Goal: Transaction & Acquisition: Purchase product/service

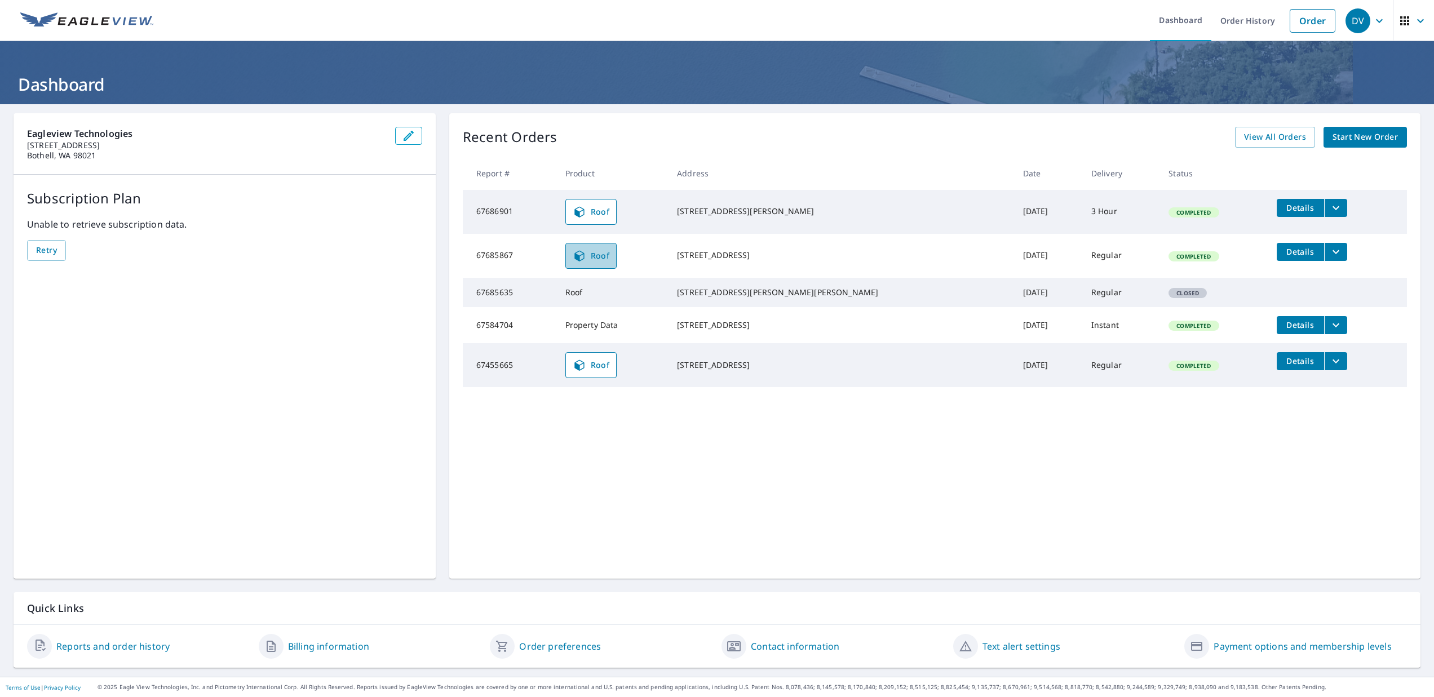
click at [586, 259] on icon at bounding box center [580, 256] width 14 height 14
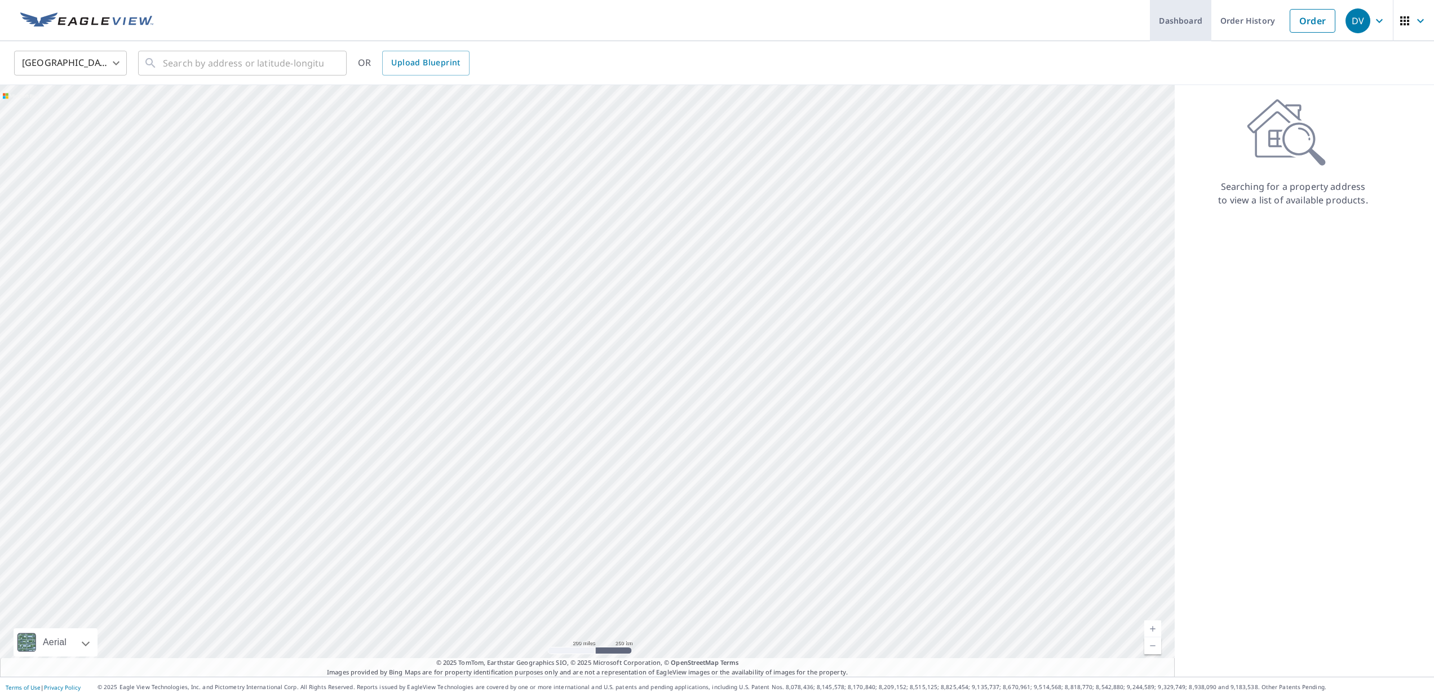
click at [1201, 19] on link "Dashboard" at bounding box center [1180, 20] width 61 height 41
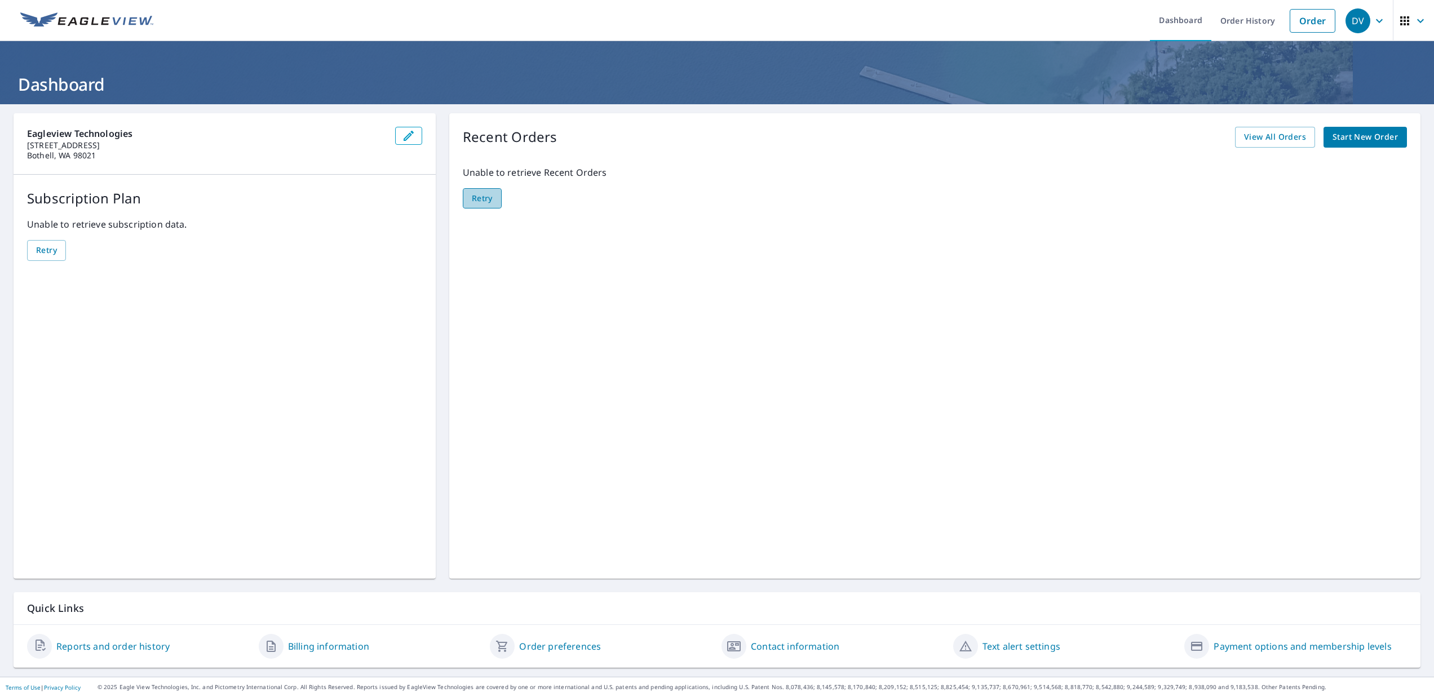
click at [488, 198] on span "Retry" at bounding box center [482, 199] width 21 height 14
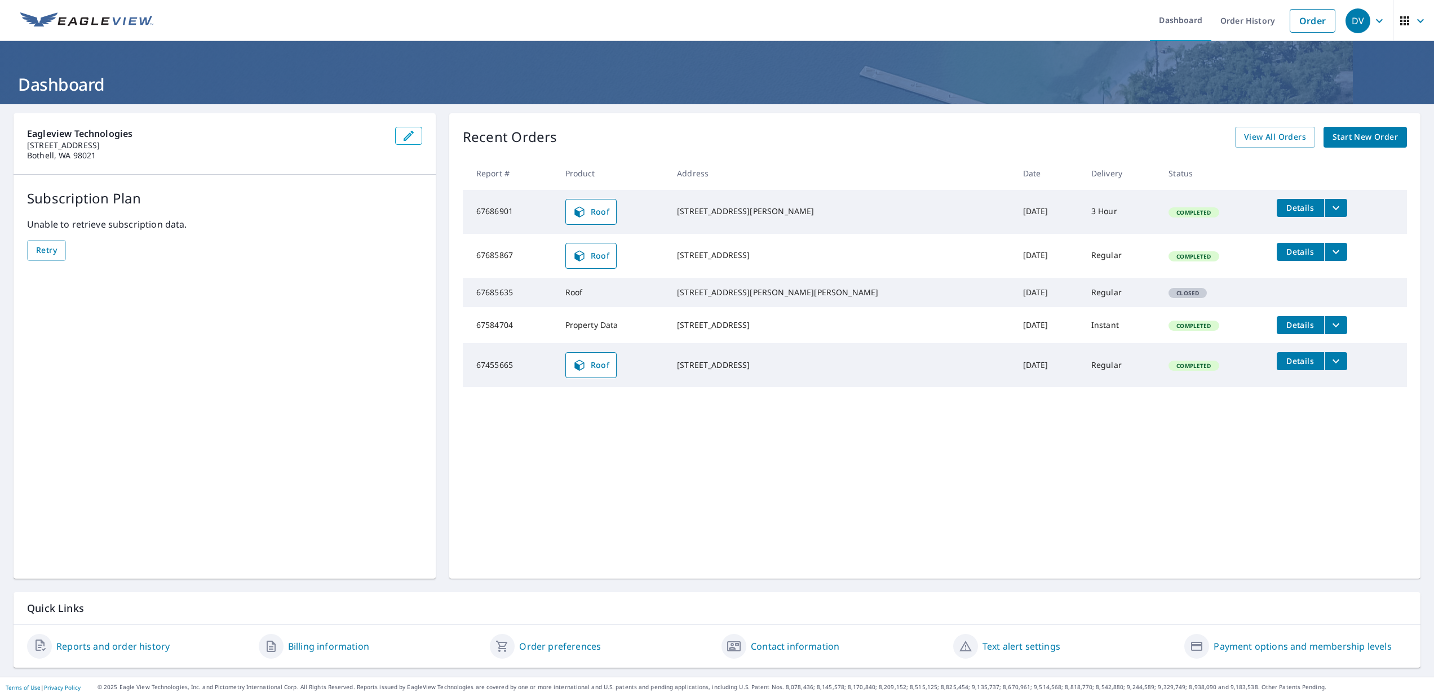
drag, startPoint x: 714, startPoint y: 205, endPoint x: 793, endPoint y: 219, distance: 80.3
click at [793, 217] on div "[STREET_ADDRESS][PERSON_NAME]" at bounding box center [841, 211] width 328 height 11
copy div "[STREET_ADDRESS][PERSON_NAME]"
click at [1280, 139] on span "View All Orders" at bounding box center [1275, 137] width 62 height 14
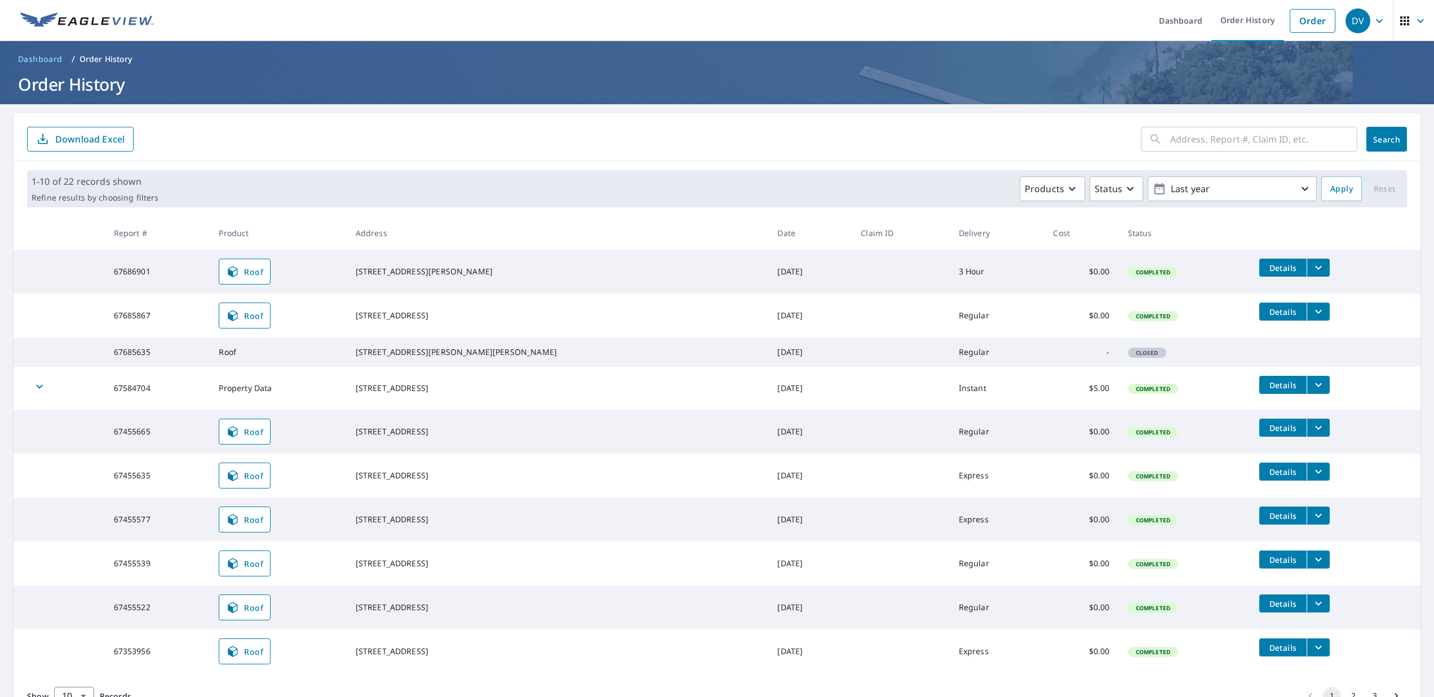
click at [1241, 144] on input "text" at bounding box center [1263, 139] width 187 height 32
type input "507 64th Ave"
click button "Search" at bounding box center [1386, 139] width 41 height 25
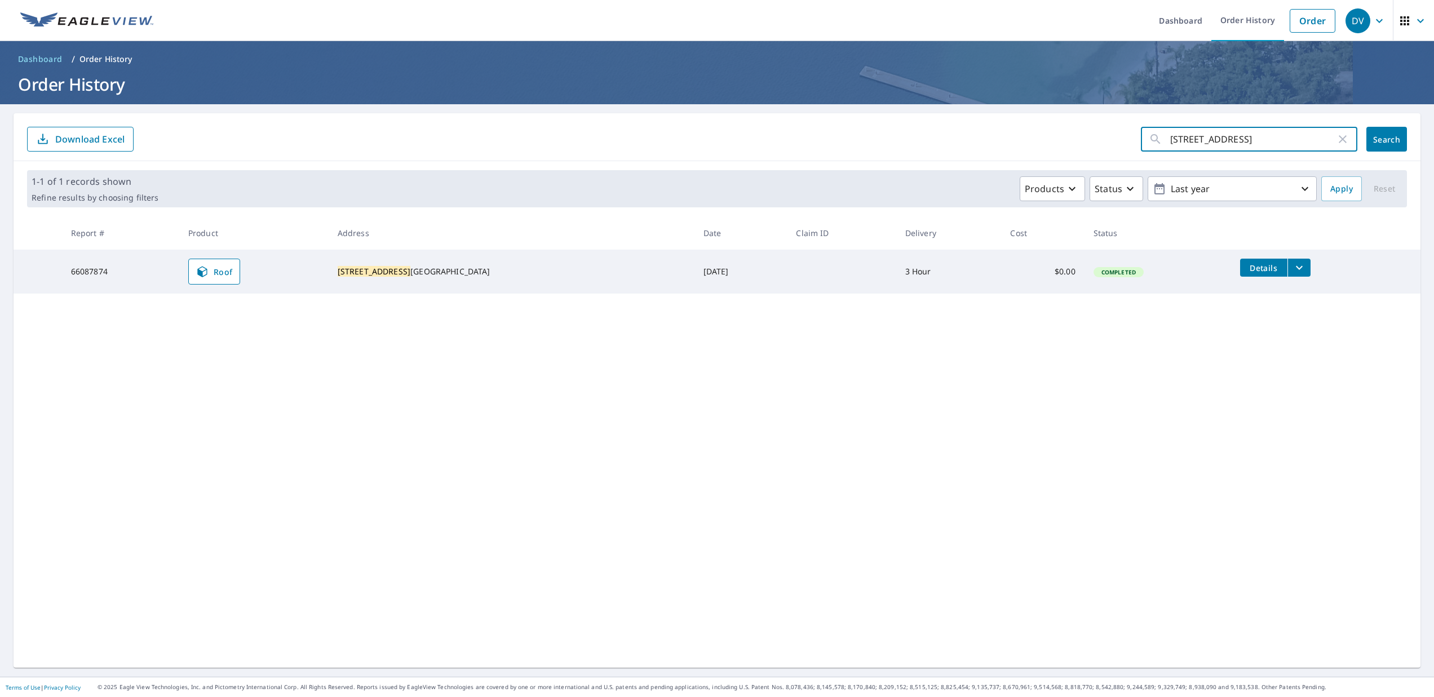
drag, startPoint x: 1251, startPoint y: 139, endPoint x: 1122, endPoint y: 134, distance: 129.2
click at [1122, 134] on form "507 64th Ave ​ Search Download Excel" at bounding box center [717, 139] width 1380 height 25
type input "357 belair"
click button "Search" at bounding box center [1386, 139] width 41 height 25
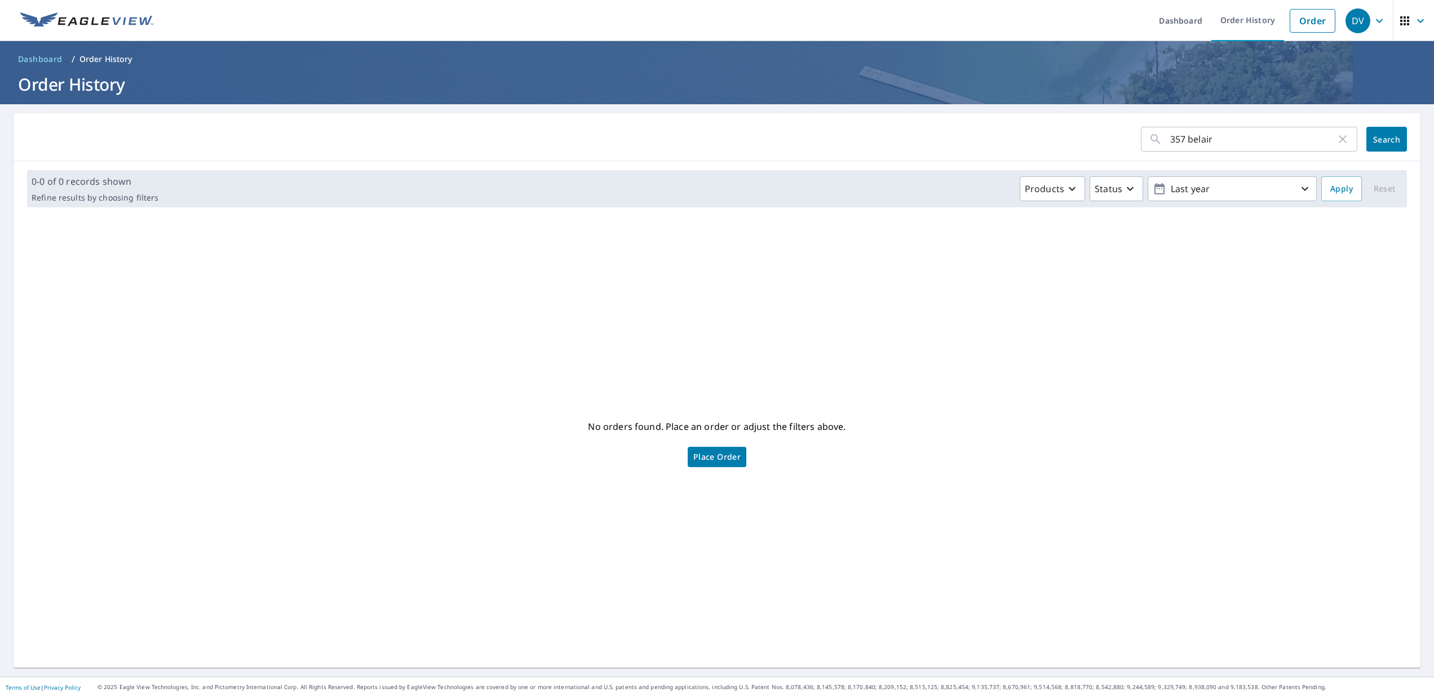
click at [1193, 140] on input "357 belair" at bounding box center [1253, 139] width 166 height 32
type input "357 belleair"
click button "Search" at bounding box center [1386, 139] width 41 height 25
click at [1223, 138] on input "357 belleair" at bounding box center [1253, 139] width 166 height 32
type input "357 Bellair Dr"
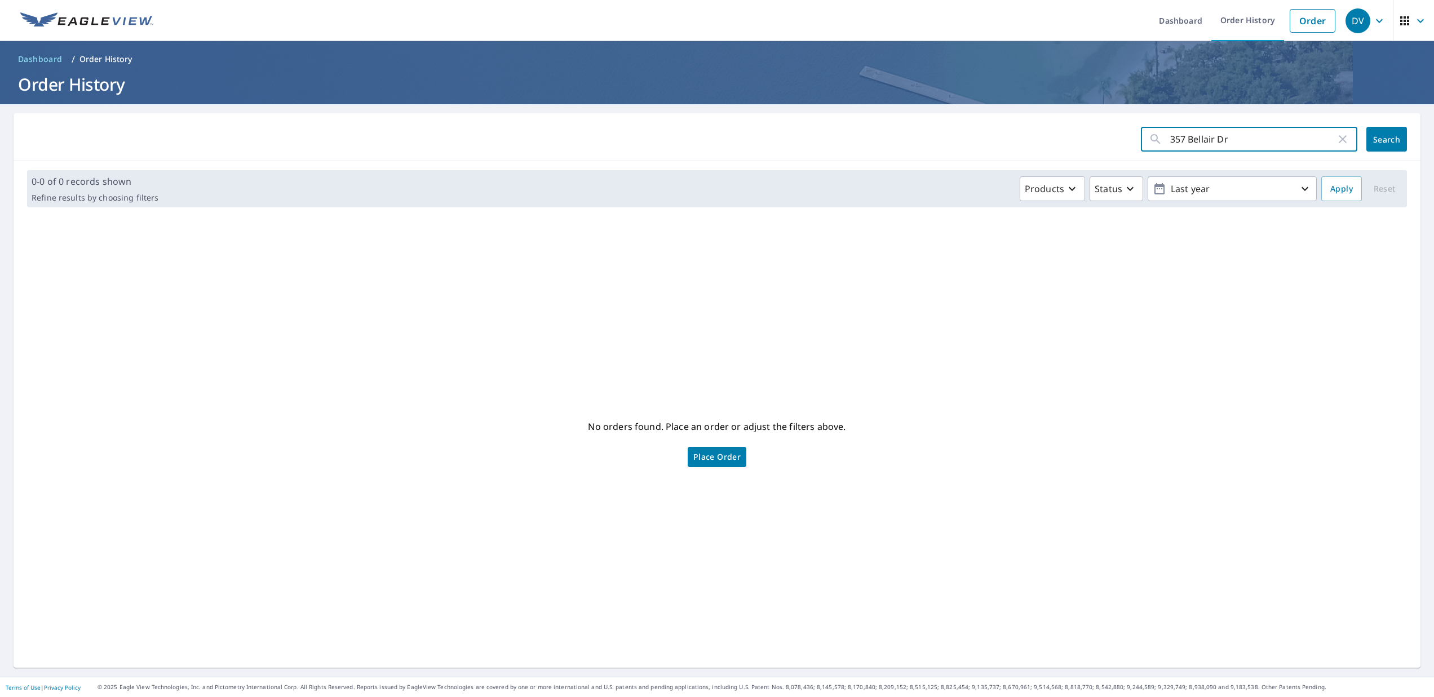
click button "Search" at bounding box center [1386, 139] width 41 height 25
drag, startPoint x: 1234, startPoint y: 147, endPoint x: 1154, endPoint y: 134, distance: 81.1
click at [1154, 134] on div "357 Bellair Dr ​" at bounding box center [1249, 139] width 216 height 25
type input "89 Mountain Lk Lake Wales, FL 33898"
click at [1382, 140] on span "Search" at bounding box center [1386, 139] width 23 height 11
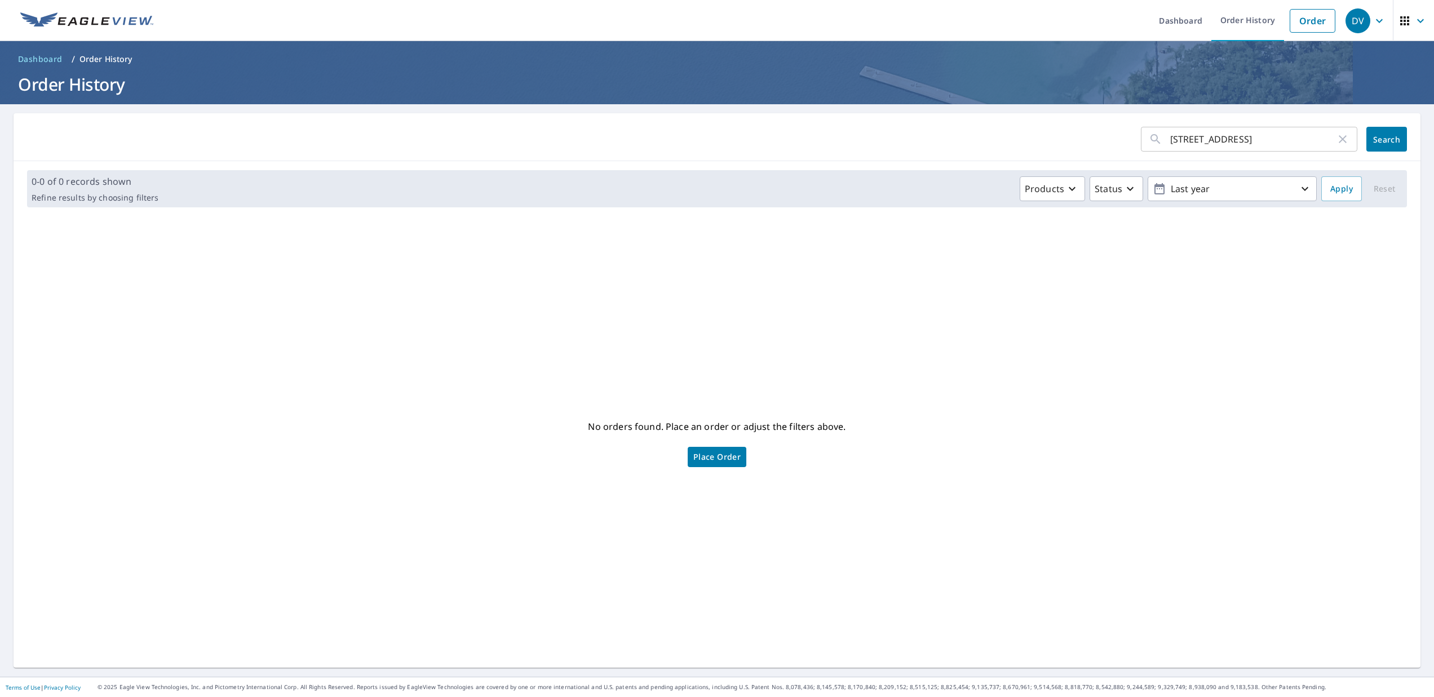
click at [1296, 135] on input "89 Mountain Lk Lake Wales, FL 33898" at bounding box center [1253, 139] width 166 height 32
click at [1222, 138] on input "89 Mountain Lk Lake Wales, FL 33898" at bounding box center [1253, 139] width 166 height 32
drag, startPoint x: 1233, startPoint y: 139, endPoint x: 1418, endPoint y: 131, distance: 185.1
click at [1422, 131] on main "89 Mountain Lk Lake Wales, FL 33898 ​ Search 0-0 of 0 records shown Refine resu…" at bounding box center [717, 390] width 1434 height 573
drag, startPoint x: 1319, startPoint y: 137, endPoint x: 1231, endPoint y: 138, distance: 87.9
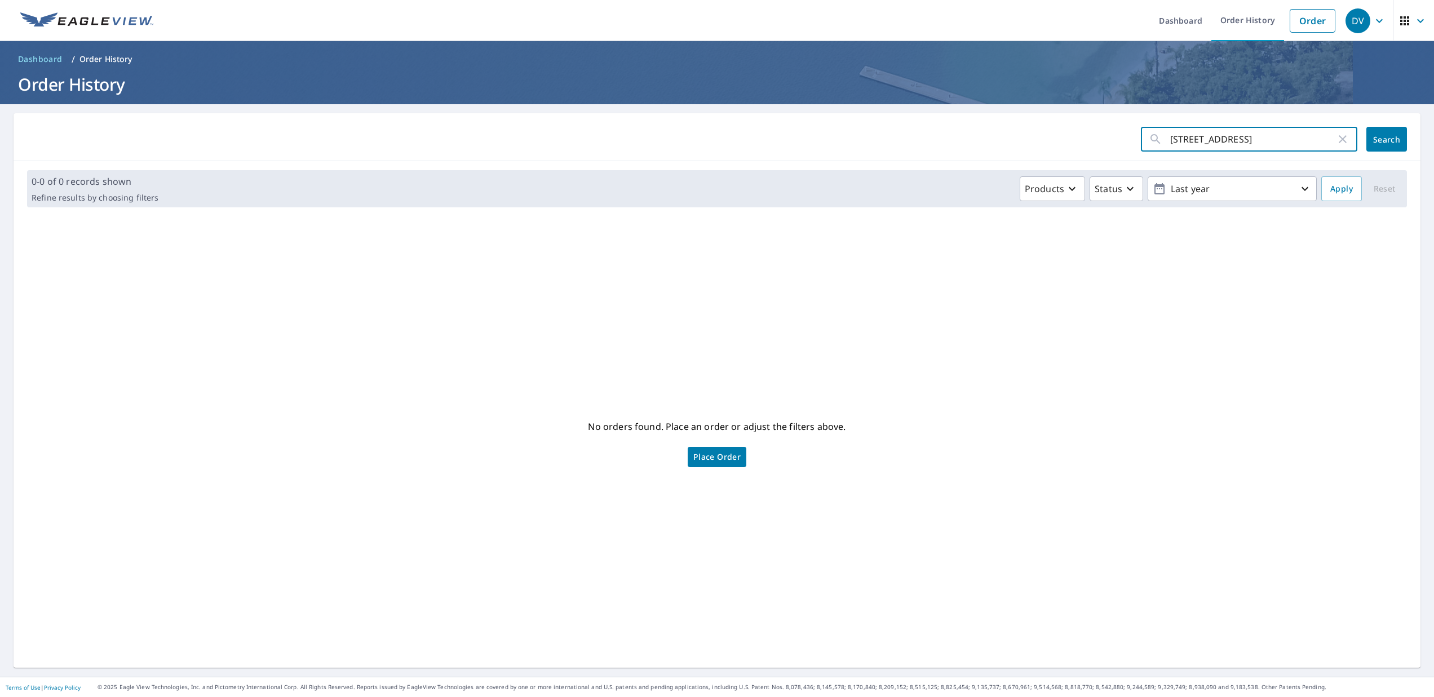
click at [1231, 138] on input "89 Mountain Lk Lake Wales, FL 33898" at bounding box center [1253, 139] width 166 height 32
type input "89 Mountain Lk"
click button "Search" at bounding box center [1386, 139] width 41 height 25
click at [1302, 28] on link "Order" at bounding box center [1313, 21] width 46 height 24
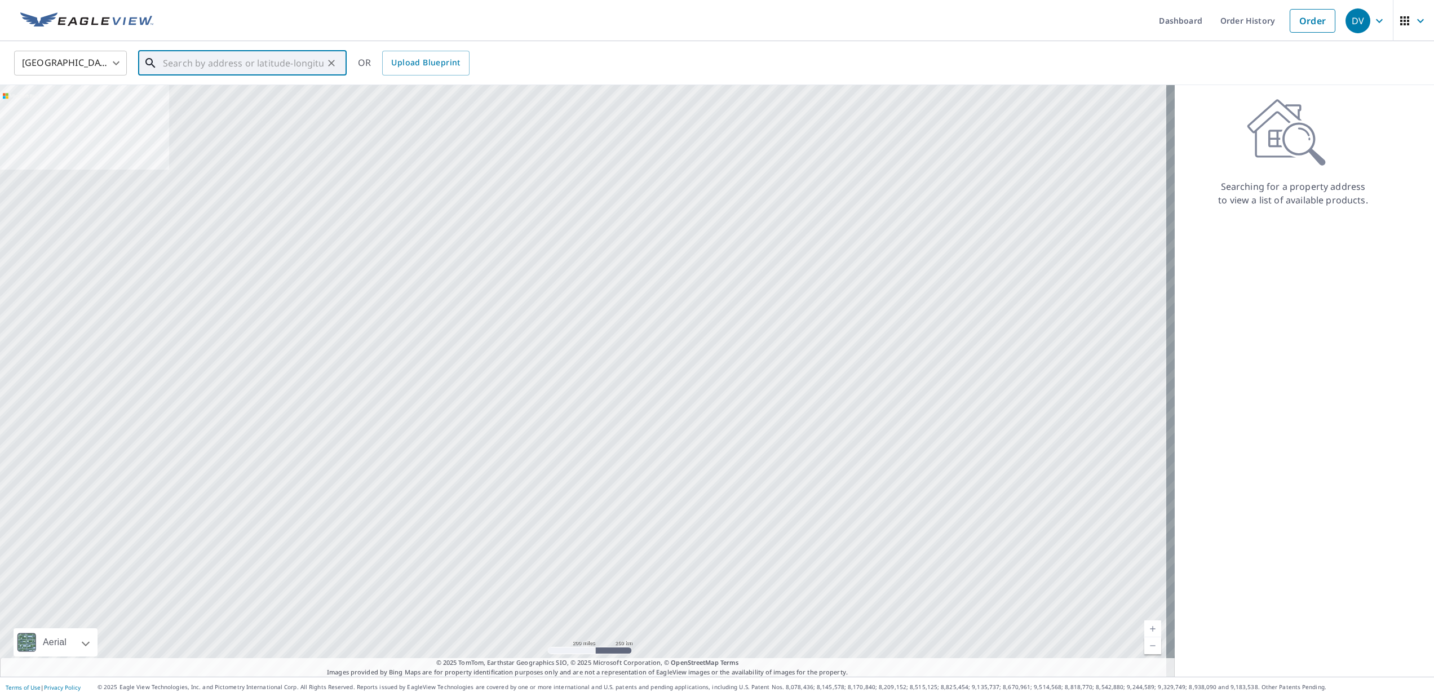
click at [298, 69] on input "text" at bounding box center [243, 63] width 161 height 32
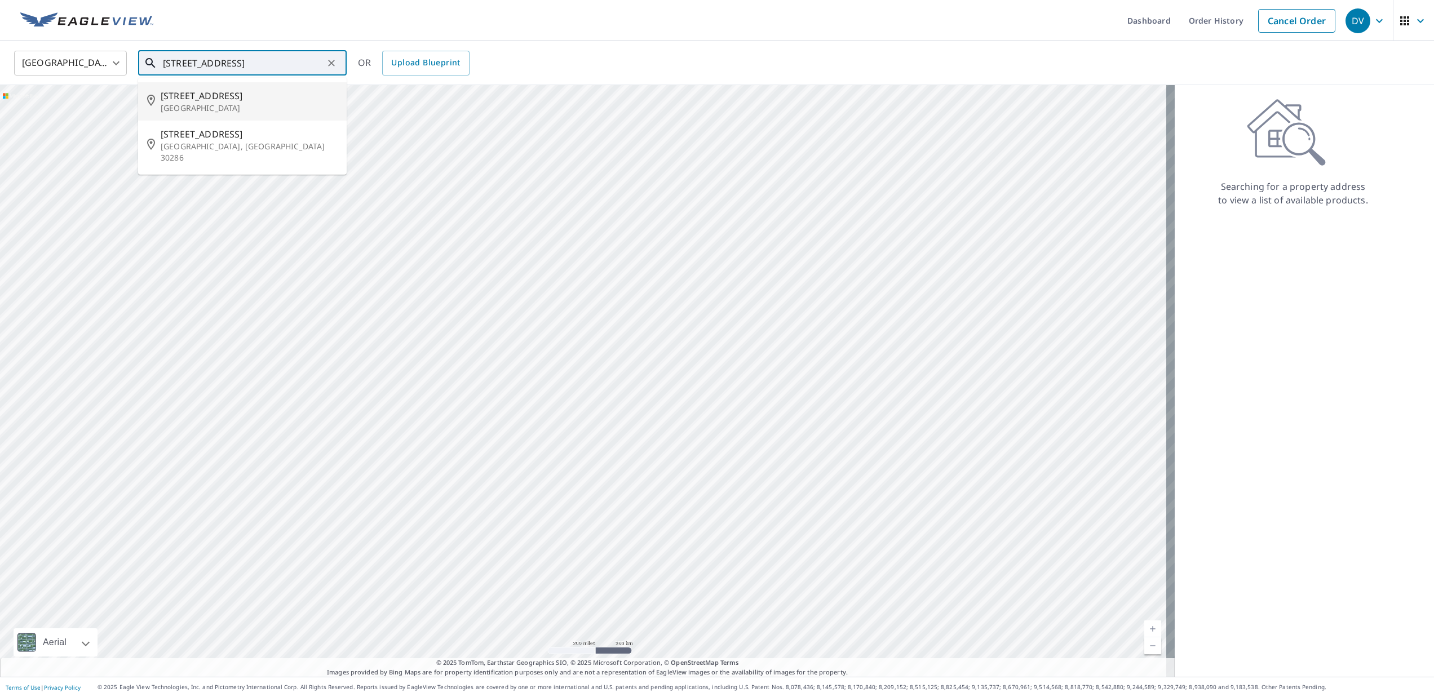
click at [208, 100] on span "89 Mountain Lk" at bounding box center [249, 96] width 177 height 14
type input "89 Mountain Lk Lake Wales, FL 33898"
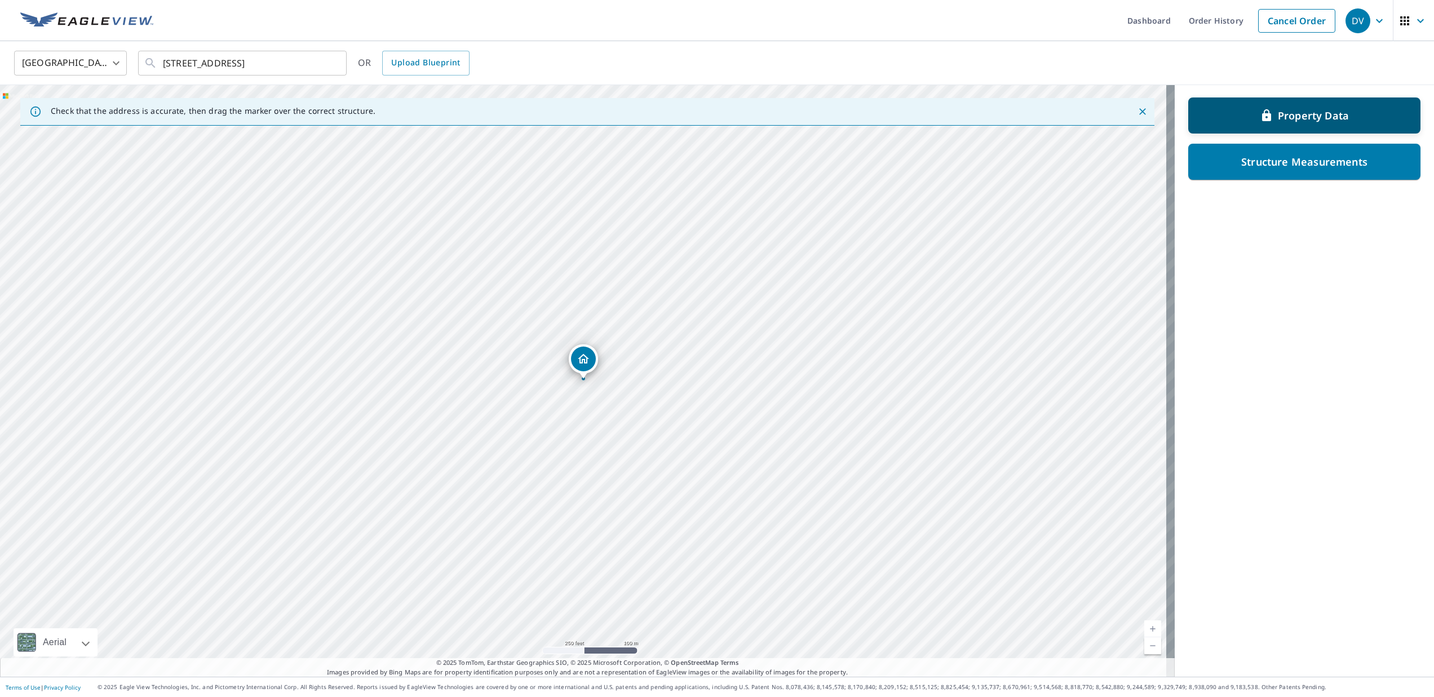
click at [1312, 112] on p "Property Data" at bounding box center [1313, 116] width 71 height 14
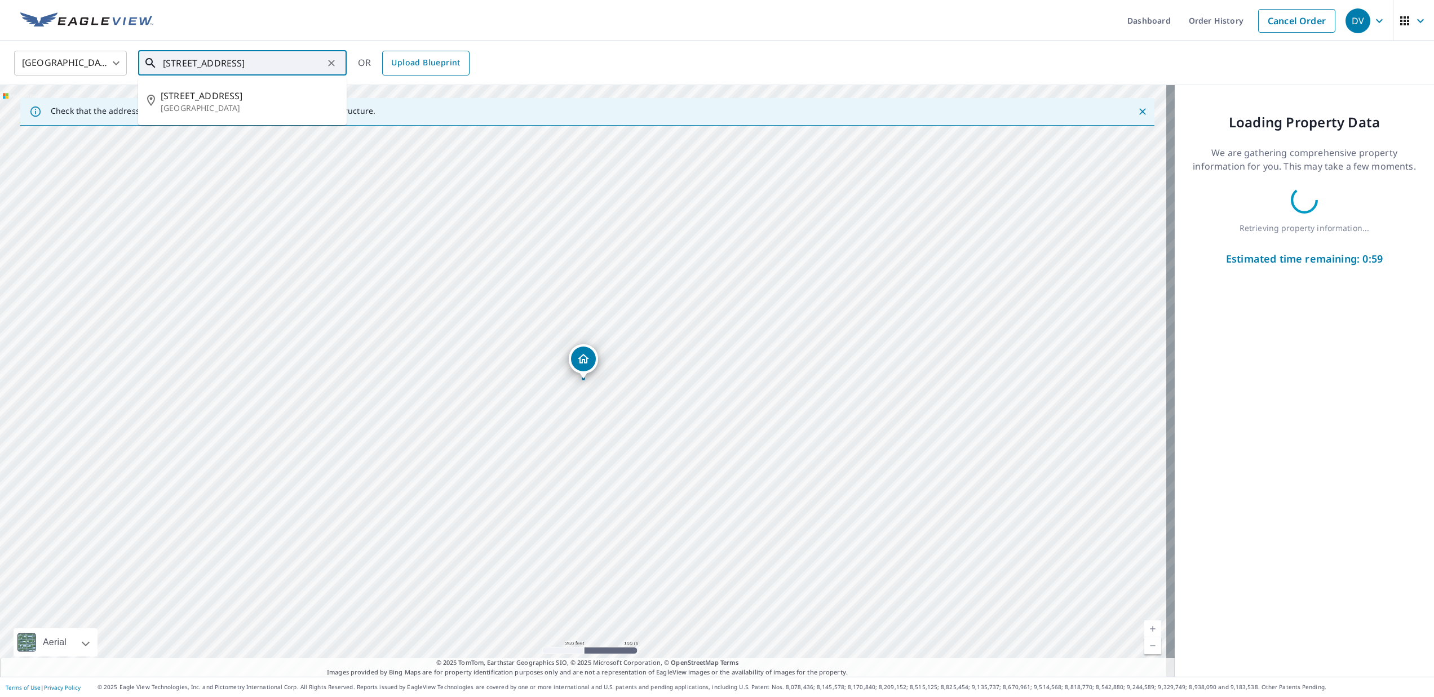
drag, startPoint x: 163, startPoint y: 61, endPoint x: 418, endPoint y: 64, distance: 254.8
click at [418, 64] on div "United States US ​ 89 Mountain Lk Lake Wales, FL 33898 ​ 89 Mountain Lk Lake Wa…" at bounding box center [713, 63] width 1415 height 26
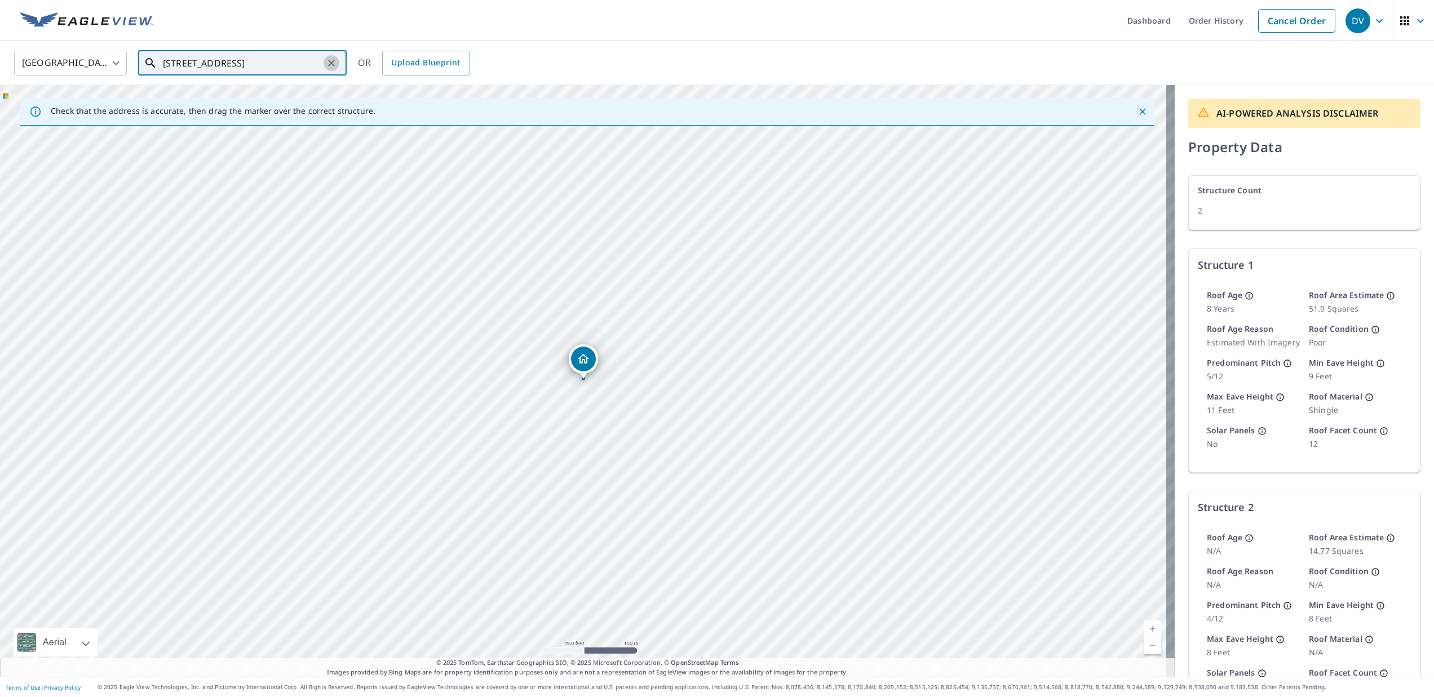
click at [330, 62] on icon "Clear" at bounding box center [331, 62] width 11 height 11
paste input "507 64 Ave S, Saint Petersbourg"
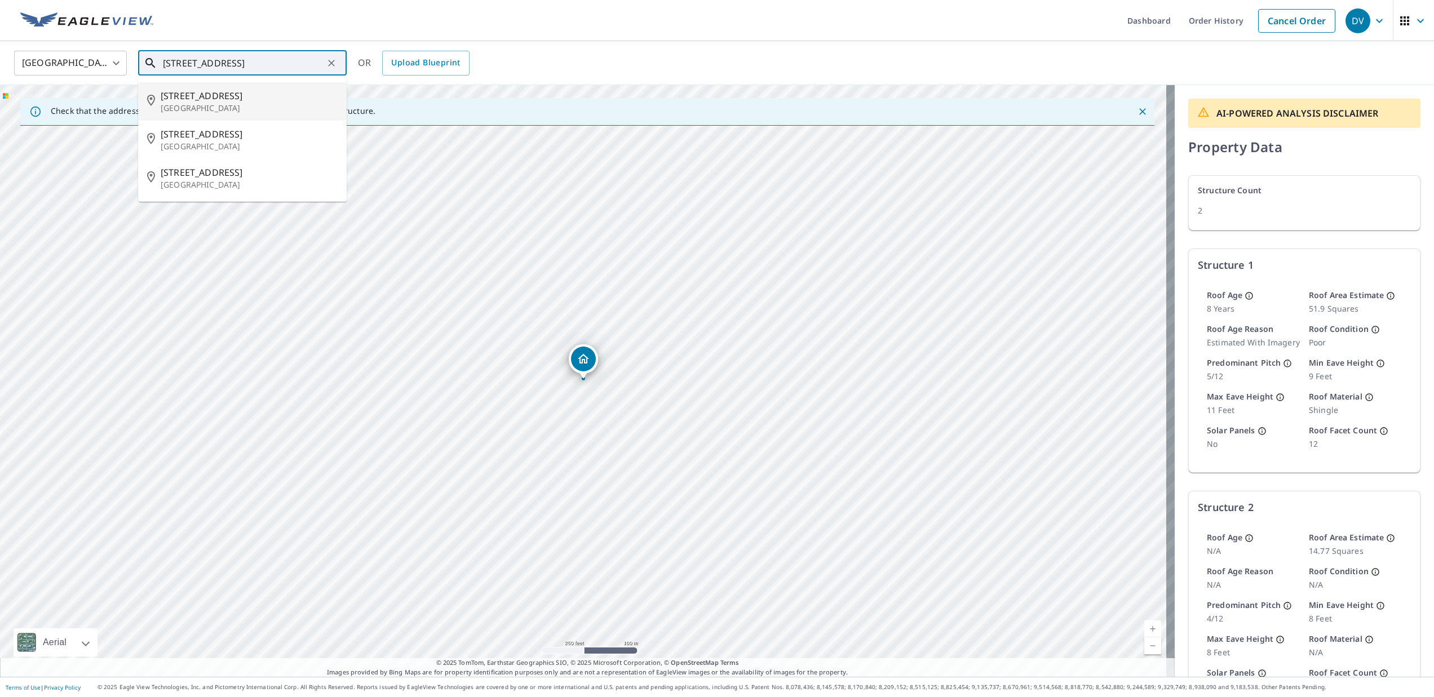
click at [218, 104] on p "St Petersburg, FL 33705" at bounding box center [249, 108] width 177 height 11
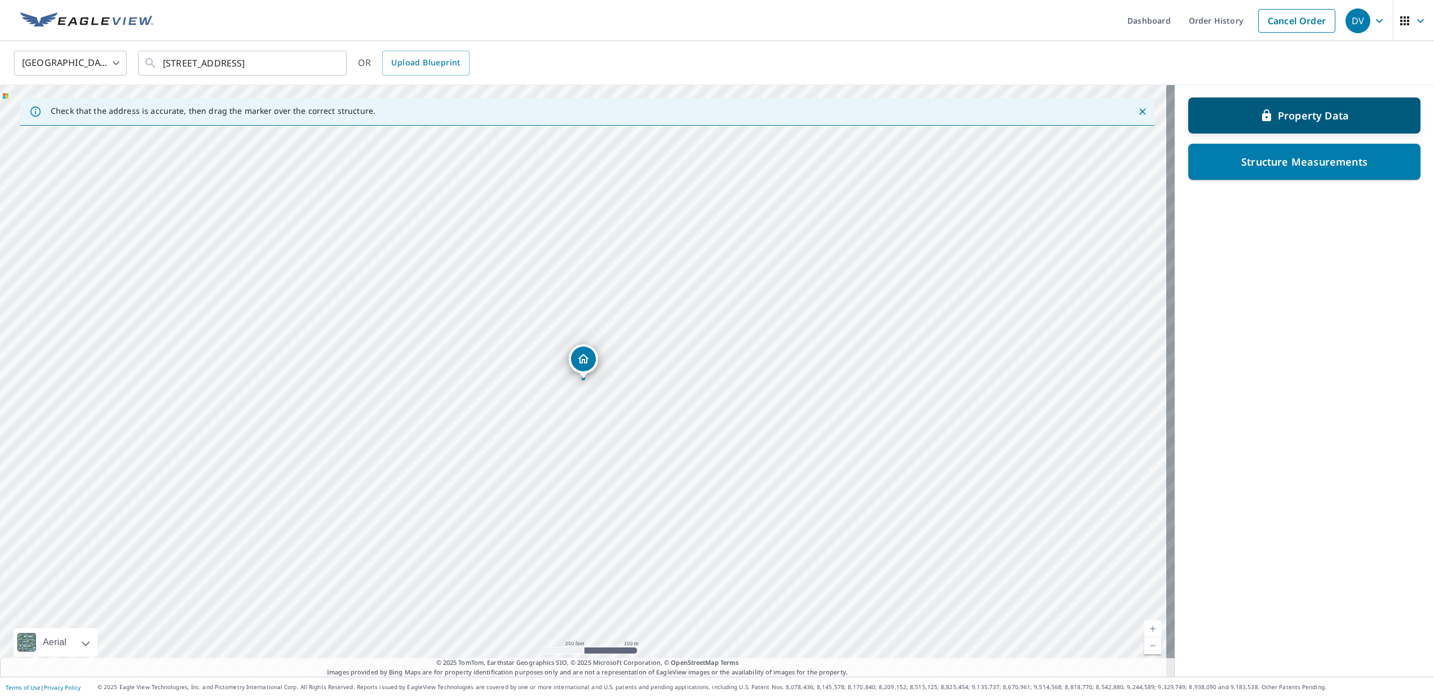
click at [1291, 116] on p "Property Data" at bounding box center [1313, 116] width 71 height 14
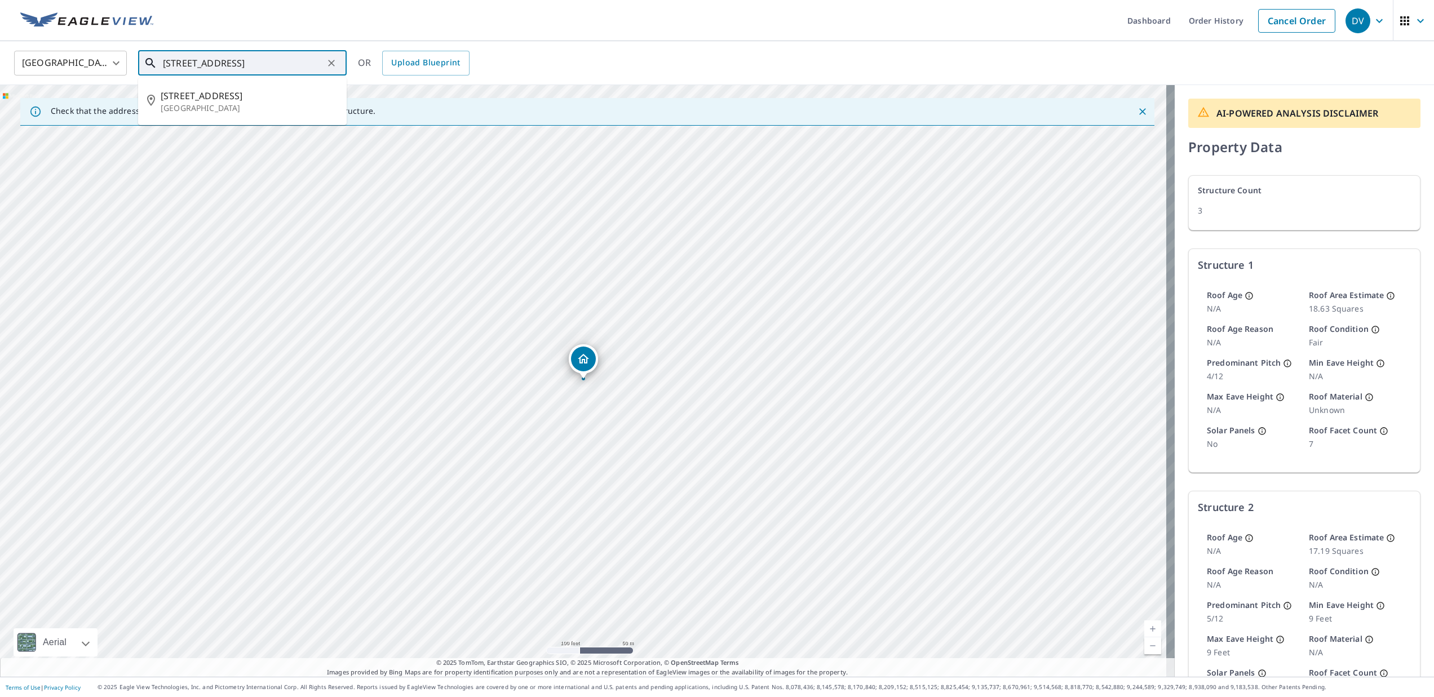
scroll to position [0, 7]
drag, startPoint x: 163, startPoint y: 62, endPoint x: 528, endPoint y: 69, distance: 364.2
click at [528, 69] on div "United States US ​ 507 64th Ave S St Petersburg, FL 33705 ​ 507 64th Ave S Sain…" at bounding box center [713, 63] width 1415 height 26
click at [245, 101] on span "7001 Bethel Way S" at bounding box center [249, 96] width 177 height 14
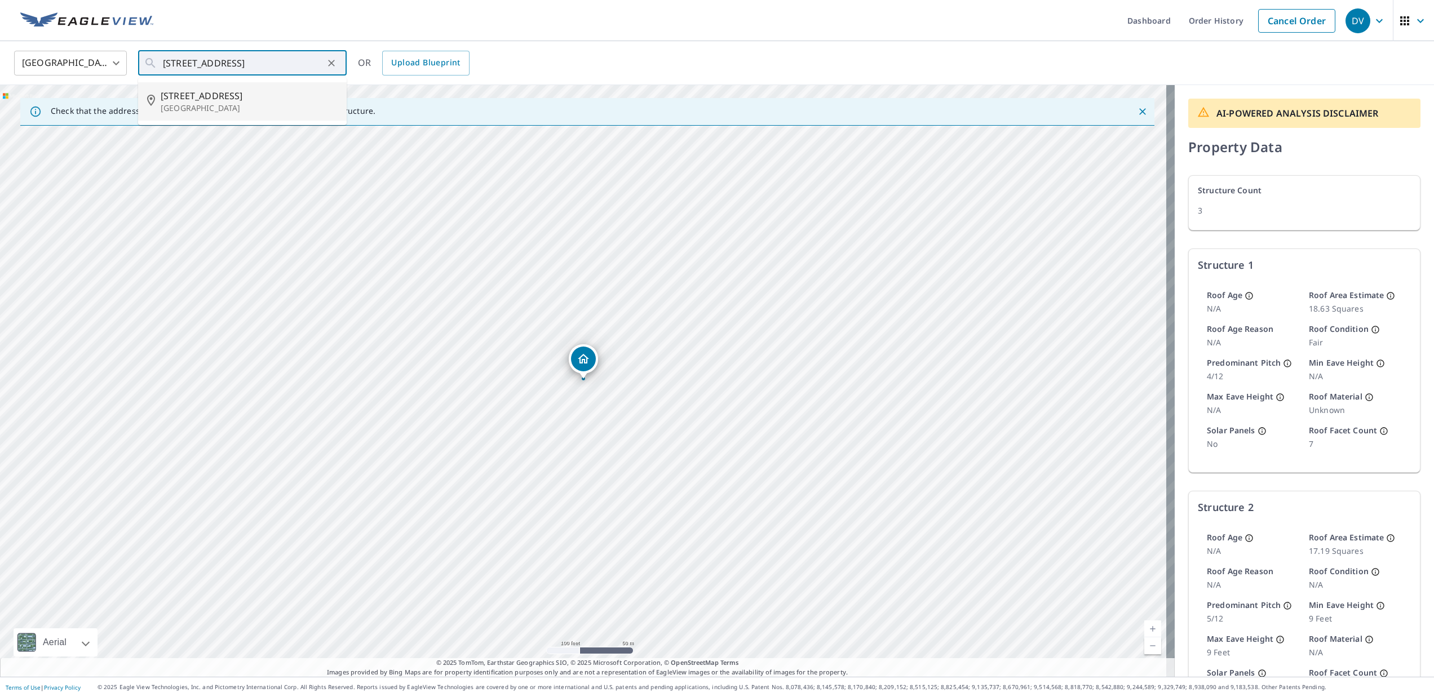
type input "7001 Bethel Way S Saint Petersburg, FL 33712"
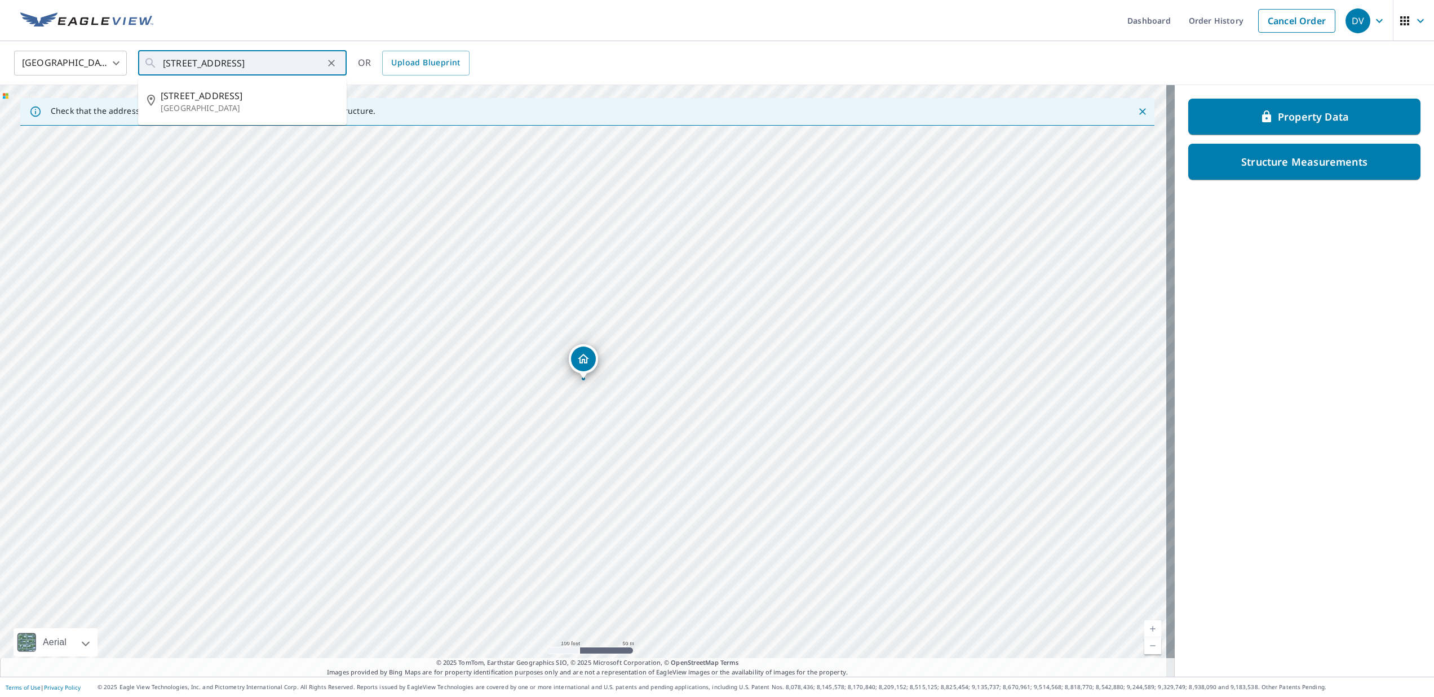
scroll to position [0, 36]
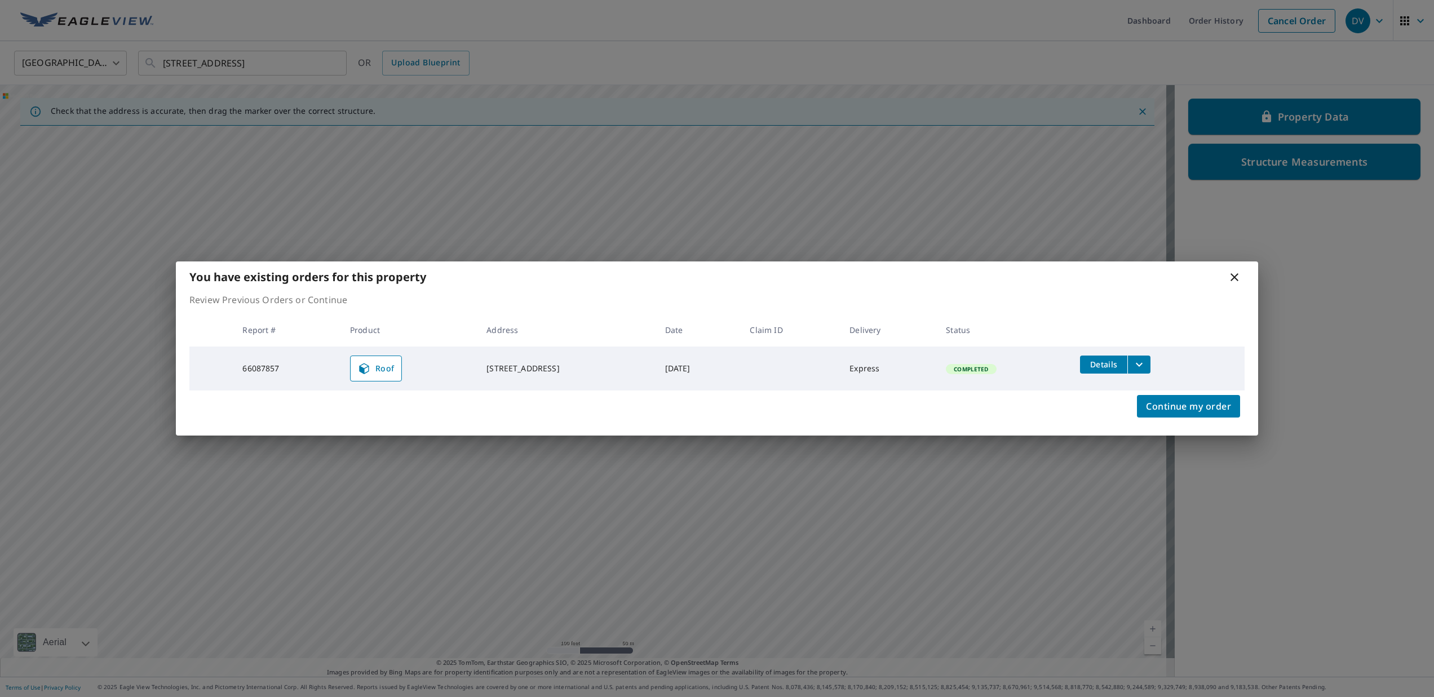
drag, startPoint x: 165, startPoint y: 65, endPoint x: 315, endPoint y: 61, distance: 150.5
click at [315, 61] on body "DV DV Dashboard Order History Cancel Order DV United States US ​ 7001 Bethel Wa…" at bounding box center [717, 348] width 1434 height 697
click at [1229, 276] on icon at bounding box center [1235, 278] width 14 height 14
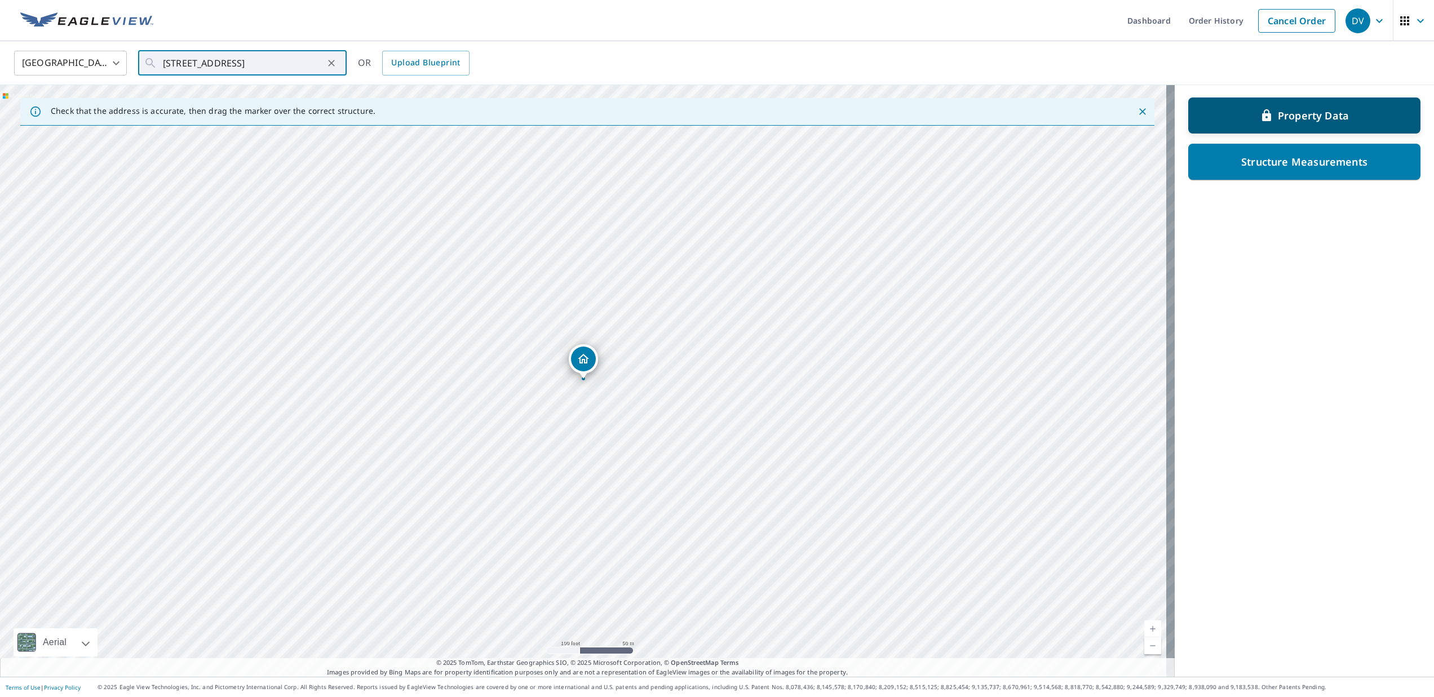
click at [1291, 113] on p "Property Data" at bounding box center [1313, 116] width 71 height 14
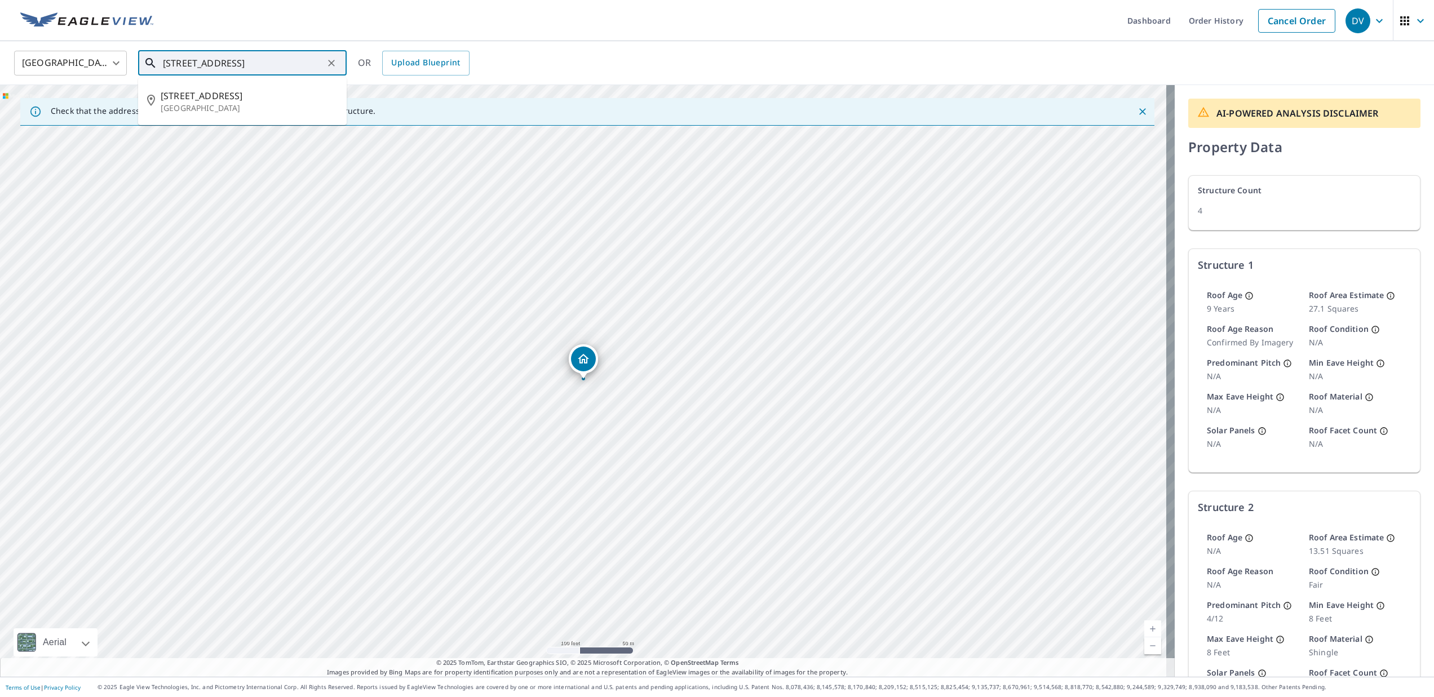
scroll to position [0, 0]
drag, startPoint x: 163, startPoint y: 63, endPoint x: 105, endPoint y: 55, distance: 58.5
click at [109, 56] on div "United States US ​ 7001 Bethel Way S Saint Petersburg, FL 33712 ​ 7001 Bethel W…" at bounding box center [713, 63] width 1415 height 26
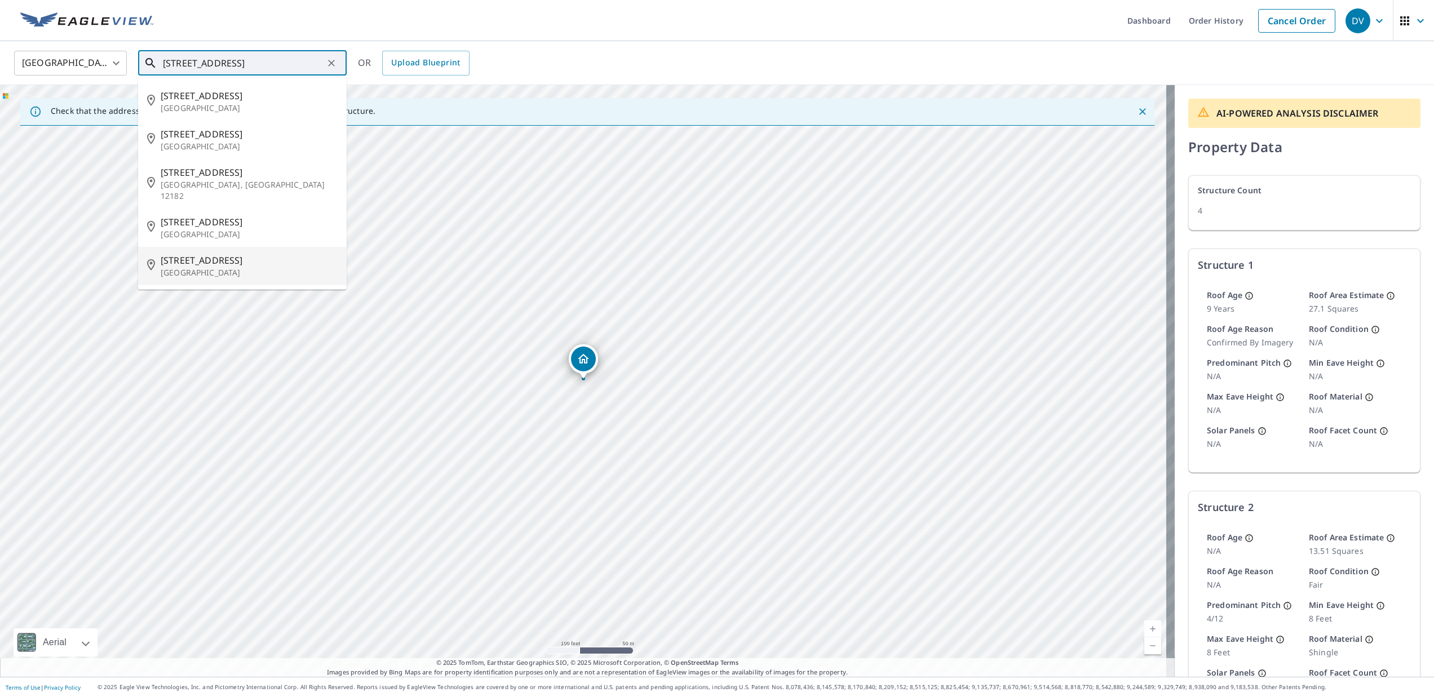
click at [193, 267] on p "Saint Petersburg, FL 33715" at bounding box center [249, 272] width 177 height 11
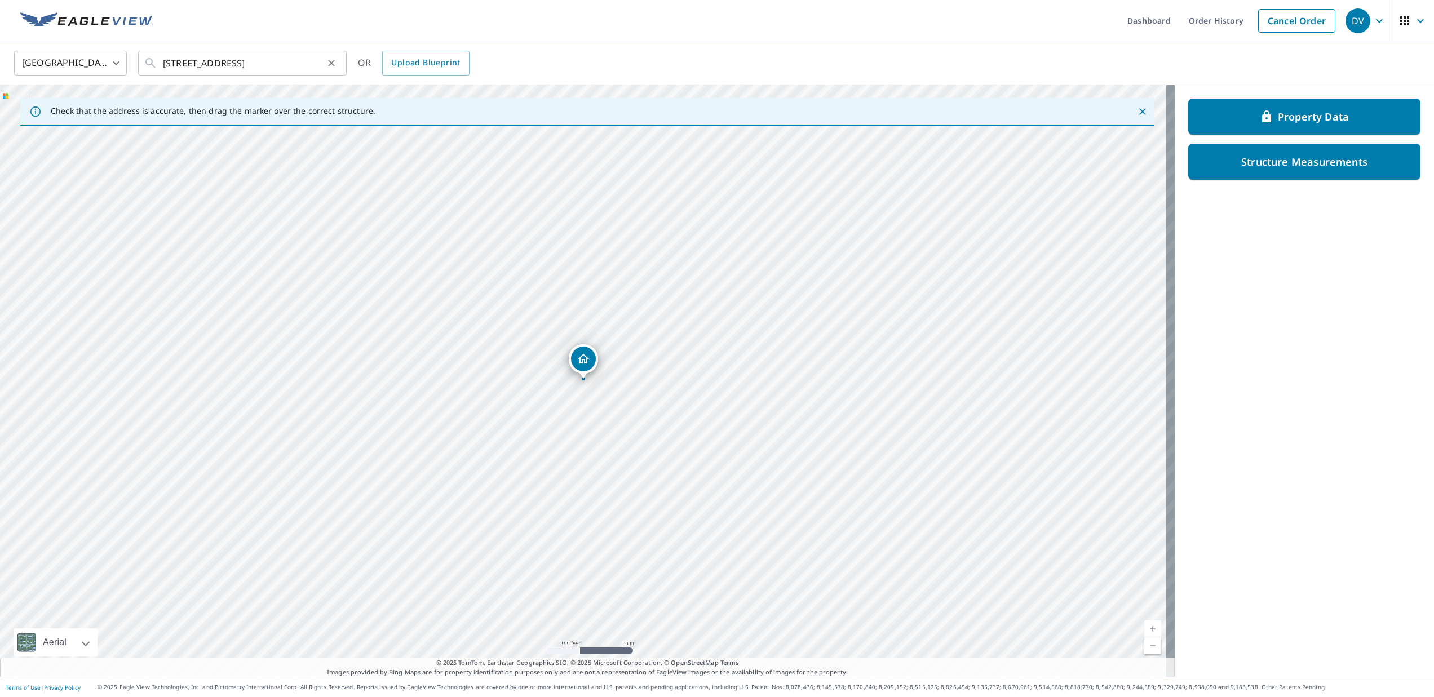
drag, startPoint x: 161, startPoint y: 63, endPoint x: 220, endPoint y: 59, distance: 58.8
click at [356, 78] on div "United States US ​ 259 6th Ave N Saint Petersburg, FL 33715 ​ OR Upload Bluepri…" at bounding box center [717, 63] width 1434 height 44
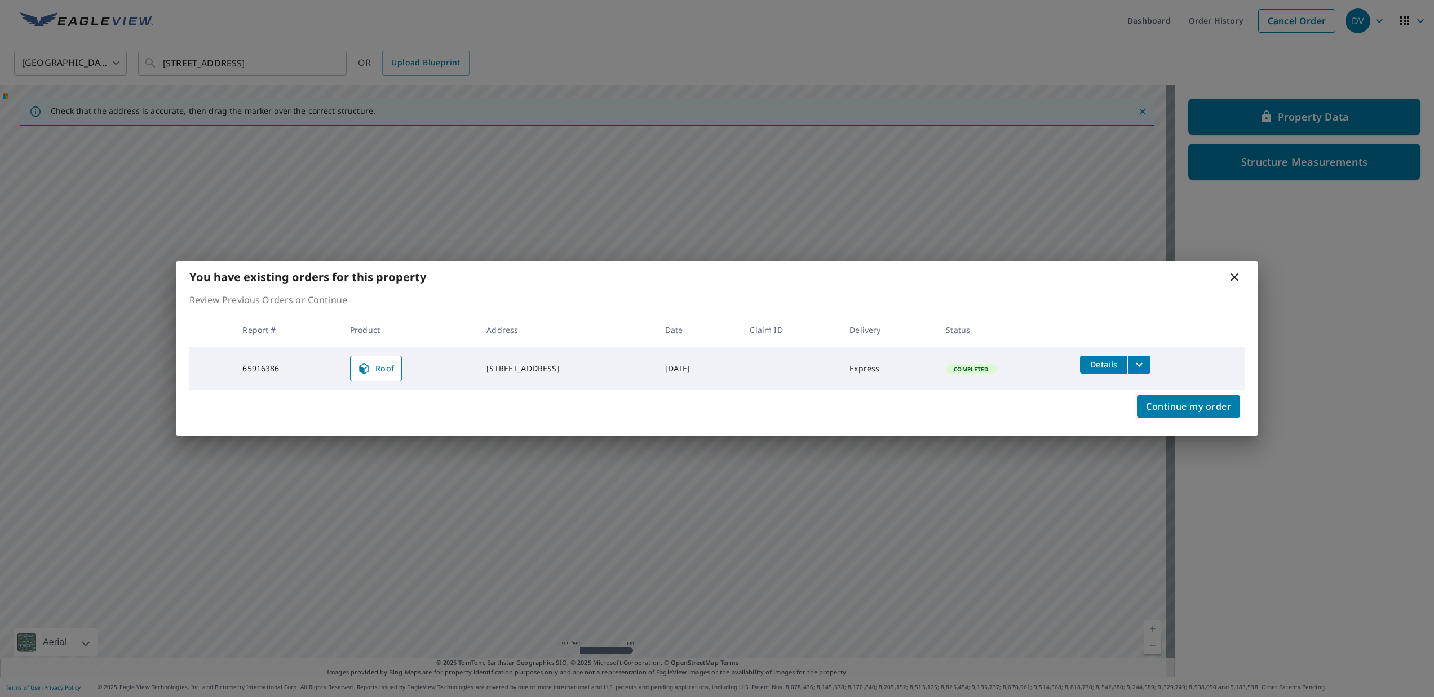
scroll to position [0, 17]
drag, startPoint x: 164, startPoint y: 60, endPoint x: 323, endPoint y: 69, distance: 159.2
click at [325, 69] on body "DV DV Dashboard Order History Cancel Order DV United States US ​ 259 6th Ave N …" at bounding box center [717, 348] width 1434 height 697
click at [1237, 281] on icon at bounding box center [1235, 278] width 14 height 14
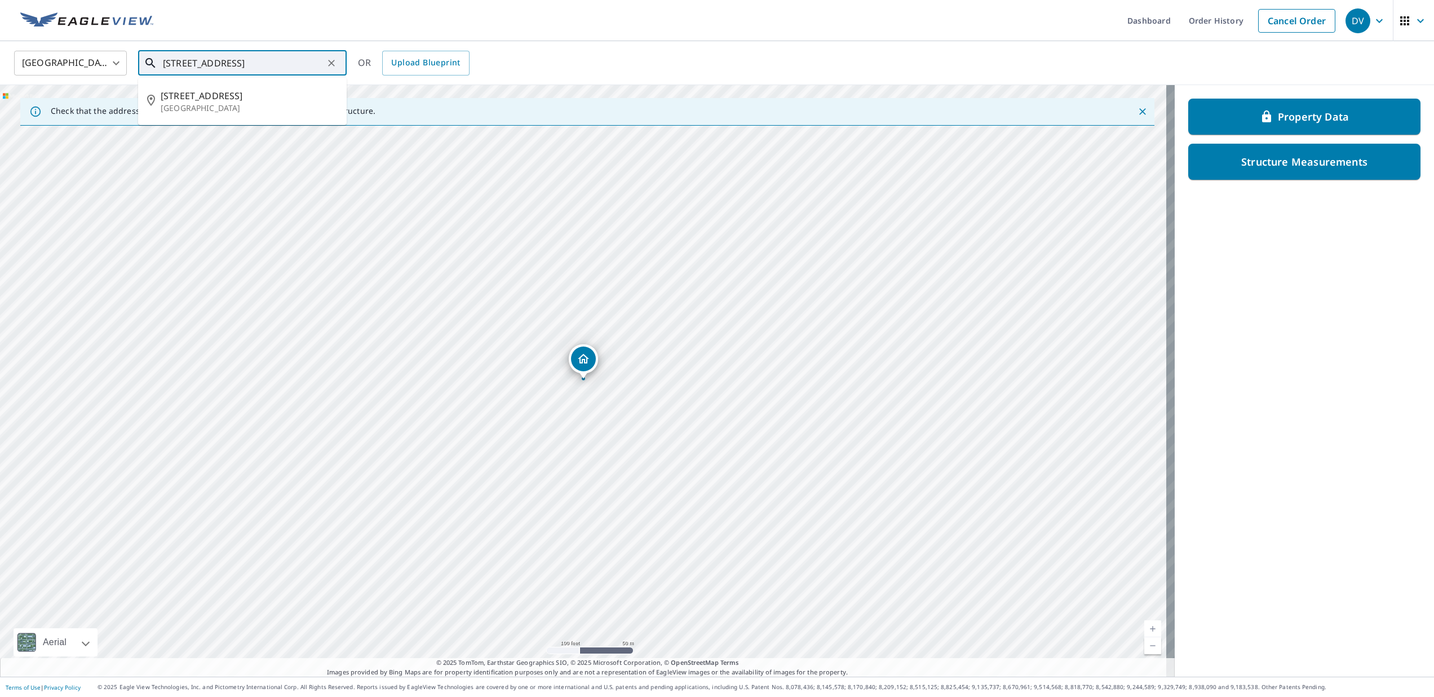
drag, startPoint x: 321, startPoint y: 63, endPoint x: 207, endPoint y: 58, distance: 114.5
click at [207, 58] on input "259 6th Ave N Saint Petersburg, FL 33715" at bounding box center [243, 63] width 161 height 32
click at [264, 72] on input "259 6th Ave N Saint Petersburg, FL 33715" at bounding box center [243, 63] width 161 height 32
click at [322, 61] on div "259 6th Ave N Saint Petersburg, FL 33715 ​" at bounding box center [242, 63] width 209 height 25
drag, startPoint x: 322, startPoint y: 61, endPoint x: 112, endPoint y: 56, distance: 209.8
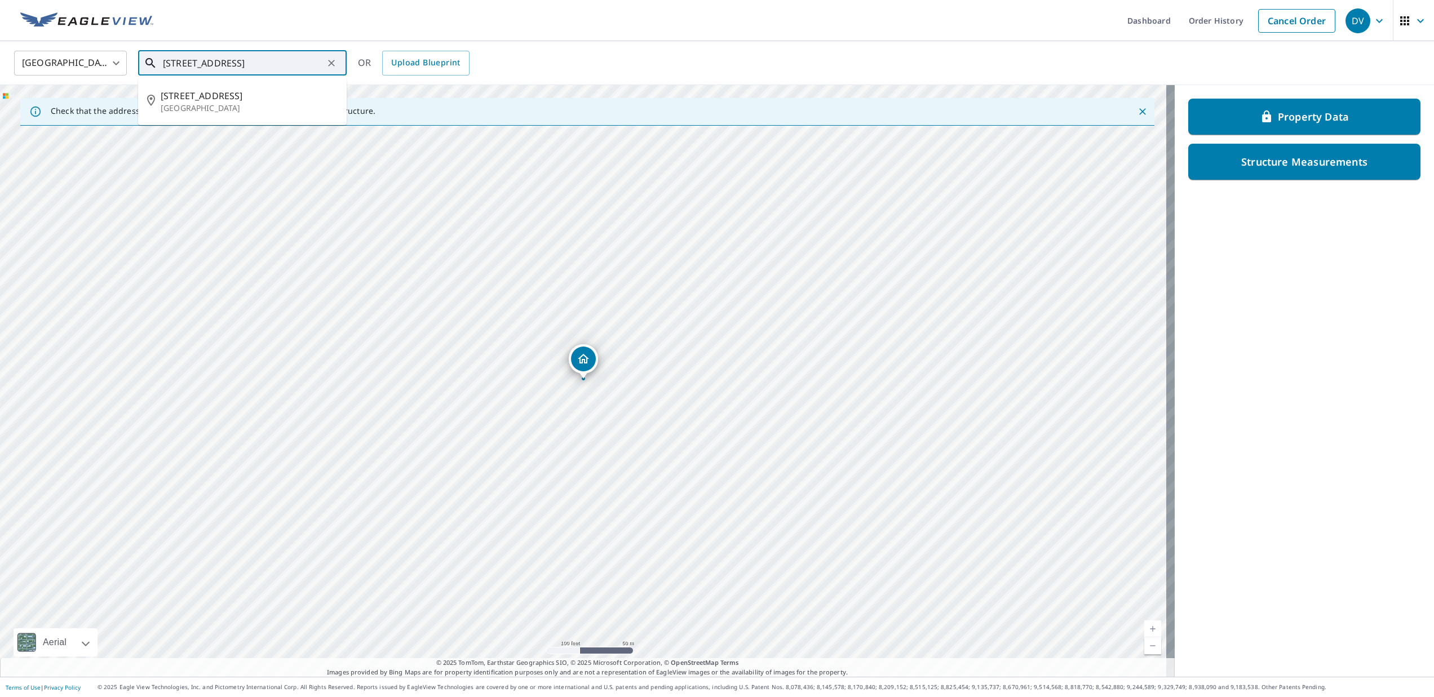
click at [112, 56] on div "United States US ​ 259 6th Ave N Saint Petersburg, FL 33715 ​ 259 6th Ave N Sai…" at bounding box center [713, 63] width 1415 height 26
click at [1278, 114] on p "Property Data" at bounding box center [1313, 116] width 71 height 14
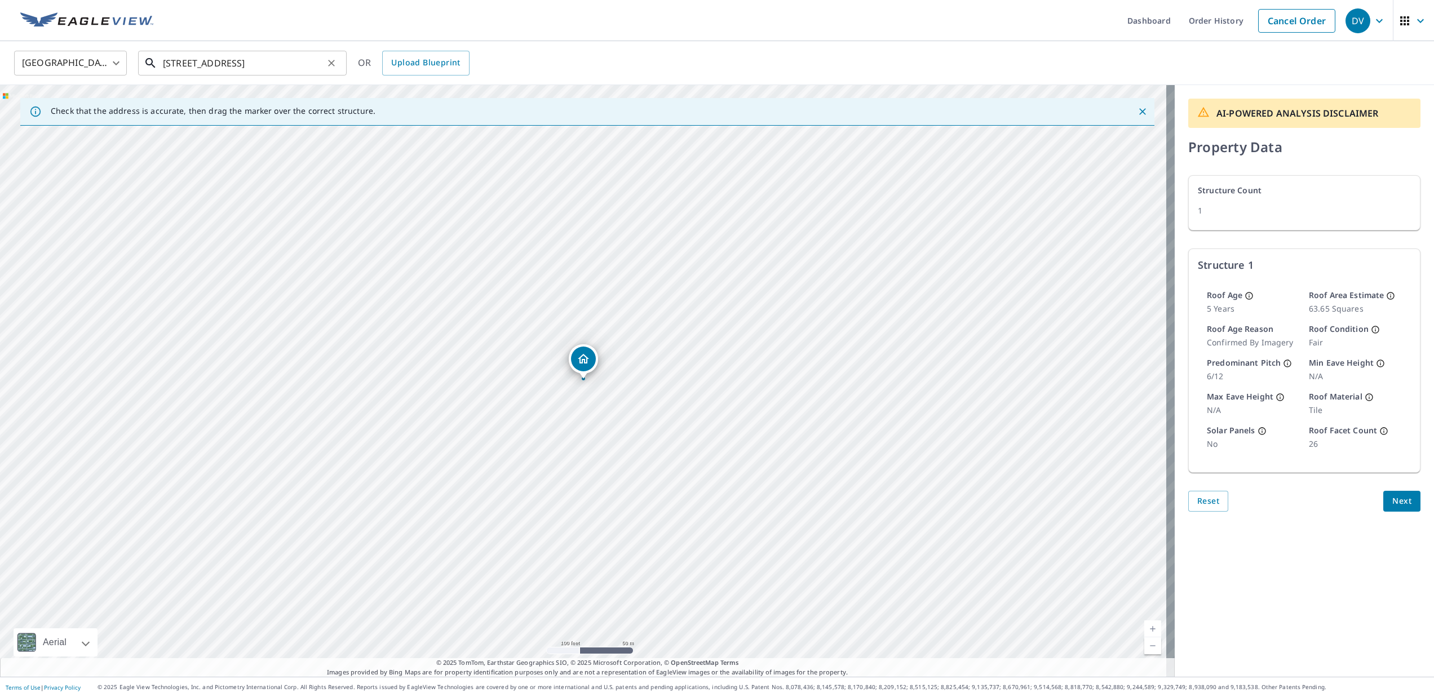
click at [207, 64] on input "259 6th Ave N Saint Petersburg, FL 33715" at bounding box center [243, 63] width 161 height 32
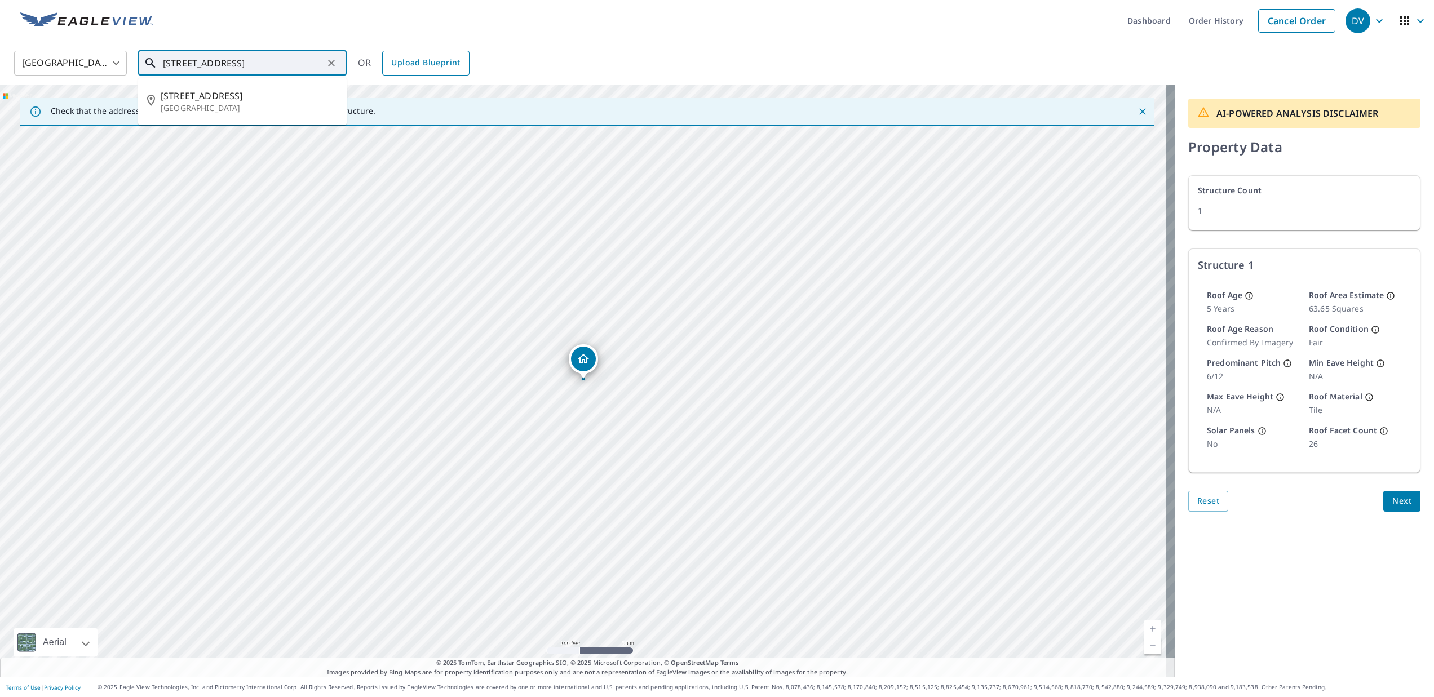
scroll to position [0, 17]
drag, startPoint x: 163, startPoint y: 63, endPoint x: 419, endPoint y: 68, distance: 256.0
click at [418, 68] on div "United States US ​ 259 6th Ave N Saint Petersburg, FL 33715 ​ 259 6th Ave N Sai…" at bounding box center [713, 63] width 1415 height 26
click at [235, 96] on span "357 Belleair Dr NE" at bounding box center [249, 96] width 177 height 14
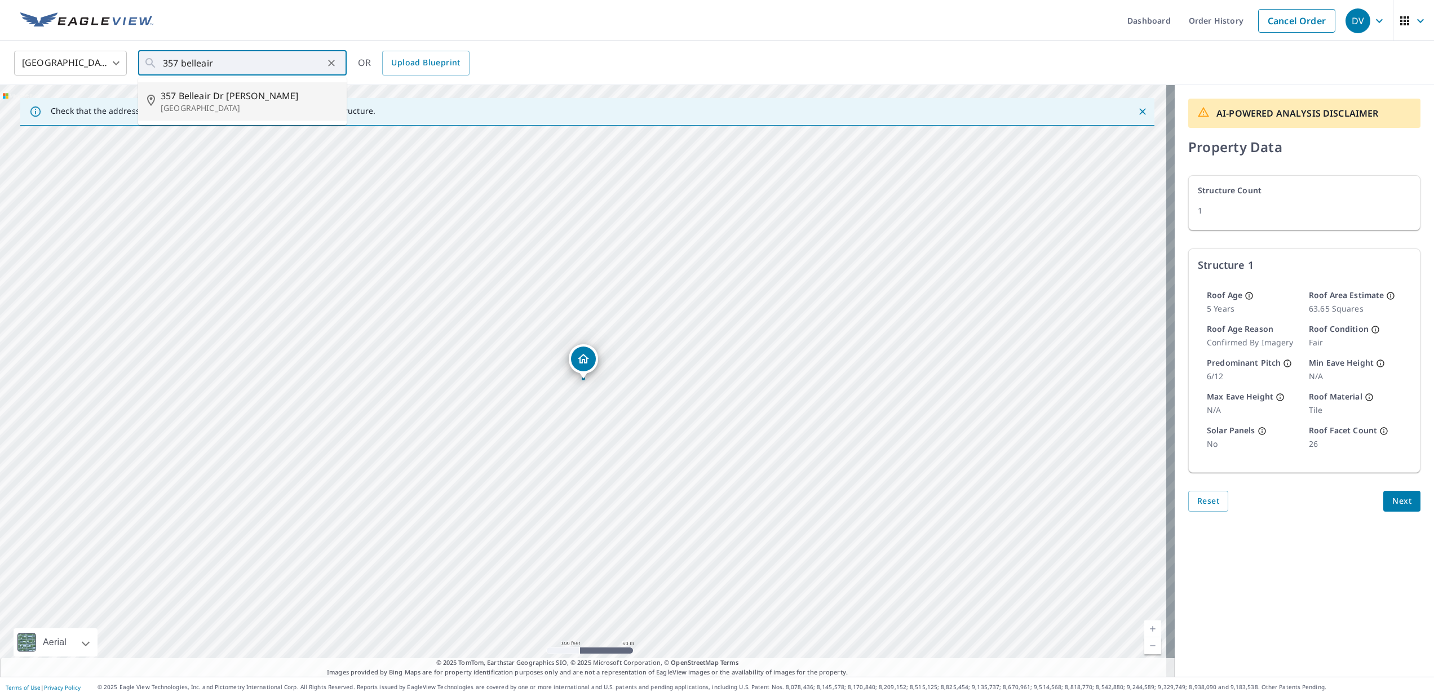
type input "357 Belleair Dr NE Saint Petersburg, FL 33704"
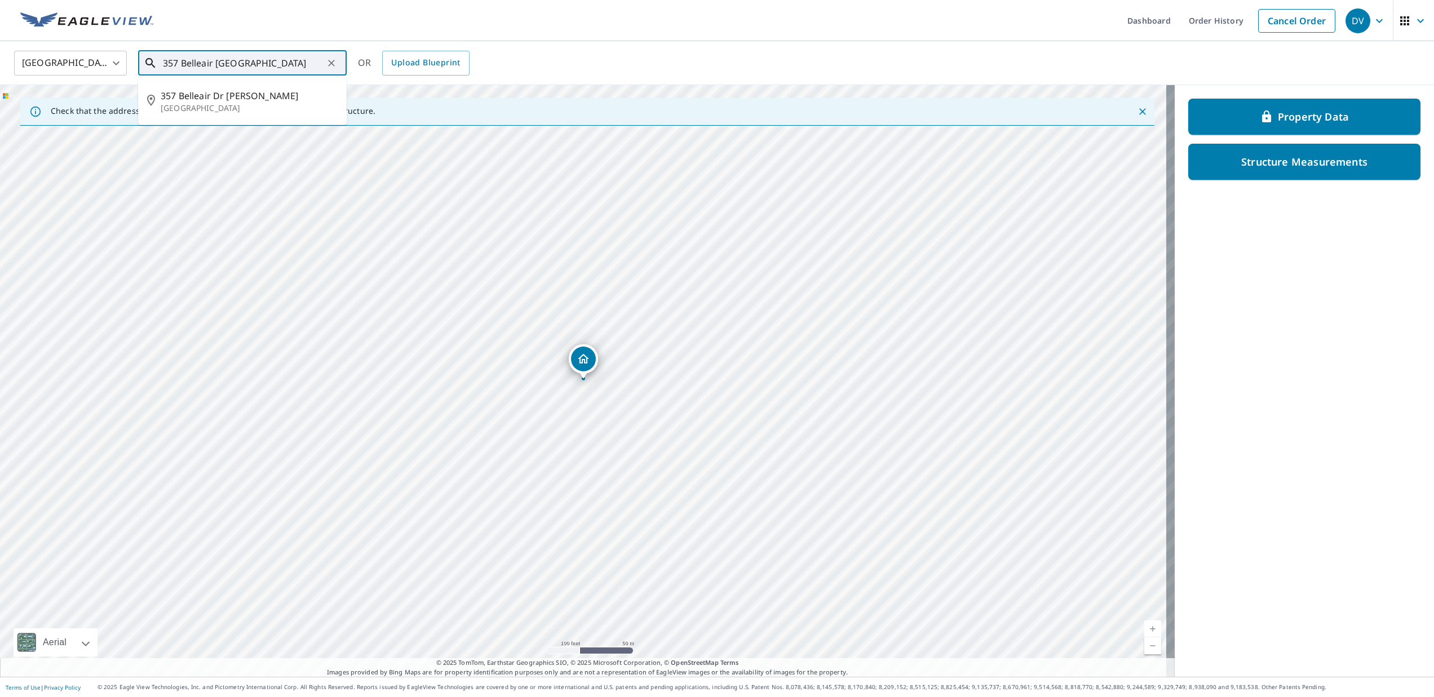
scroll to position [0, 35]
drag, startPoint x: 163, startPoint y: 63, endPoint x: 375, endPoint y: 66, distance: 211.4
click at [375, 66] on div "United States US ​ 357 Belleair Dr NE Saint Petersburg, FL 33704 ​ 357 Belleair…" at bounding box center [713, 63] width 1415 height 26
click at [1290, 112] on p "Property Data" at bounding box center [1313, 116] width 71 height 14
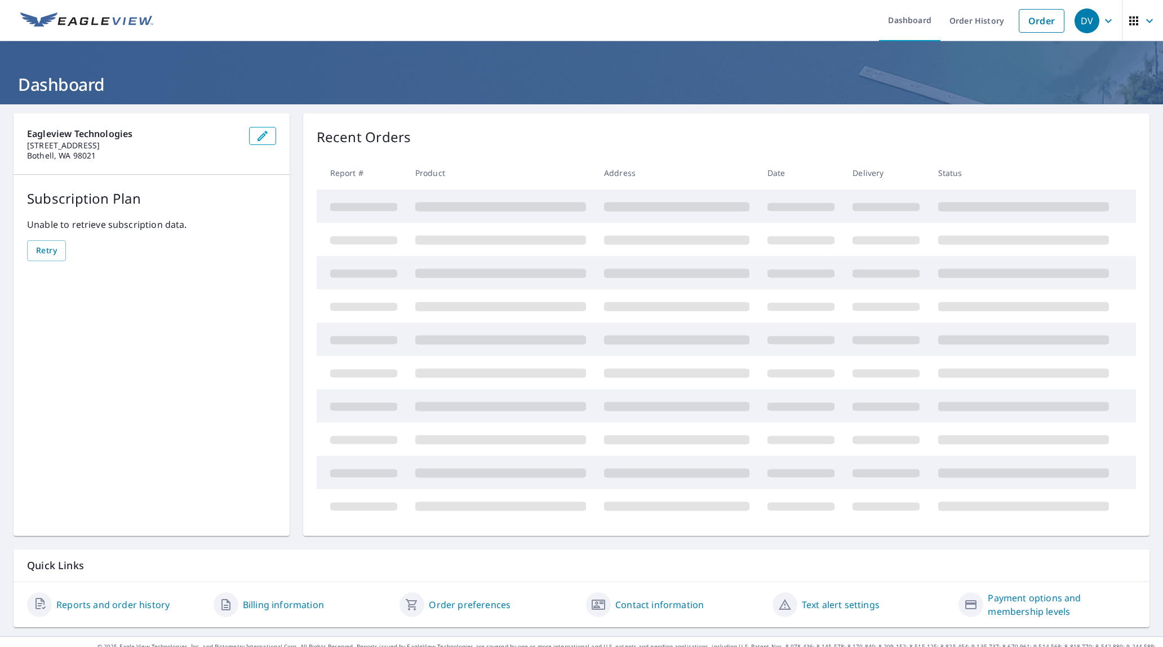
click at [1102, 19] on icon "button" at bounding box center [1109, 21] width 14 height 14
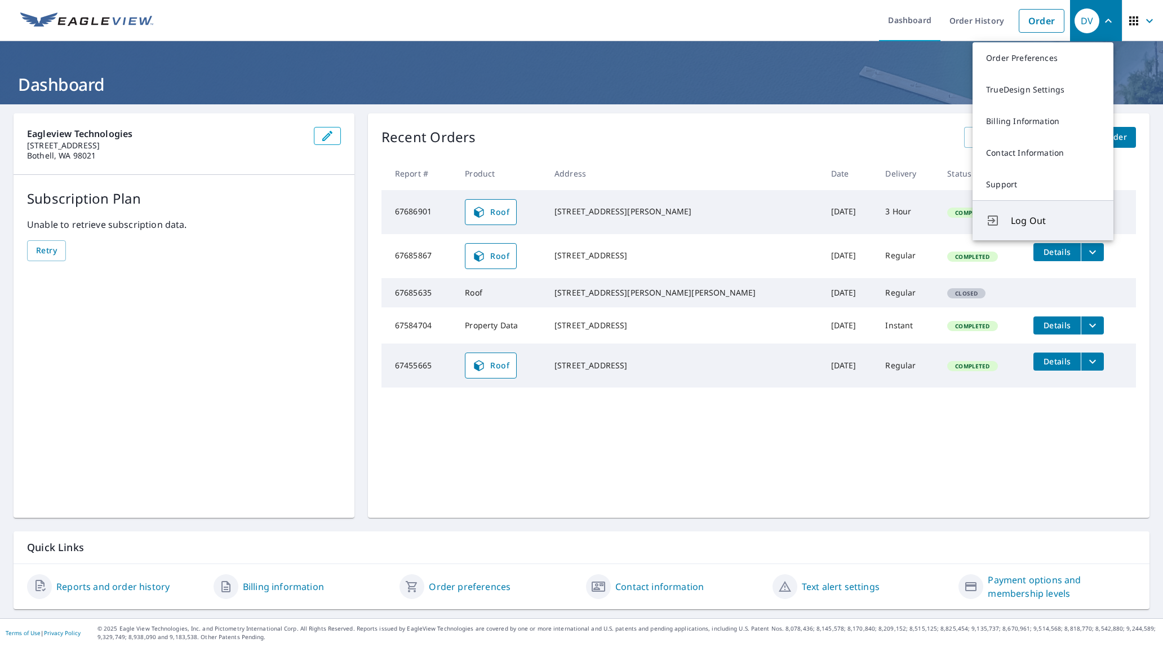
click at [1056, 226] on span "Log Out" at bounding box center [1055, 221] width 89 height 14
